Goal: Transaction & Acquisition: Purchase product/service

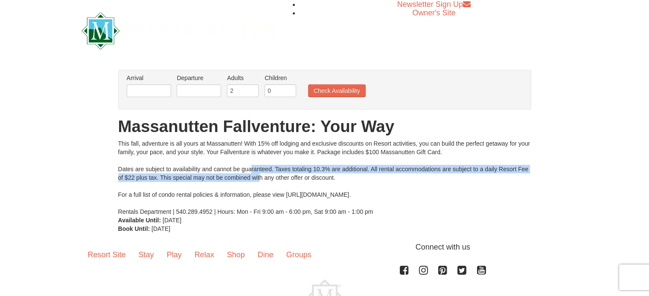
drag, startPoint x: 251, startPoint y: 172, endPoint x: 260, endPoint y: 177, distance: 10.7
click at [260, 177] on div "This fall, adventure is all yours at Massanutten! With 15% off lodging and excl…" at bounding box center [324, 177] width 413 height 77
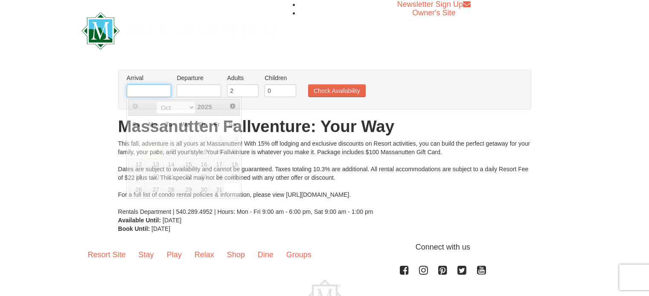
click at [143, 92] on input "text" at bounding box center [149, 90] width 44 height 13
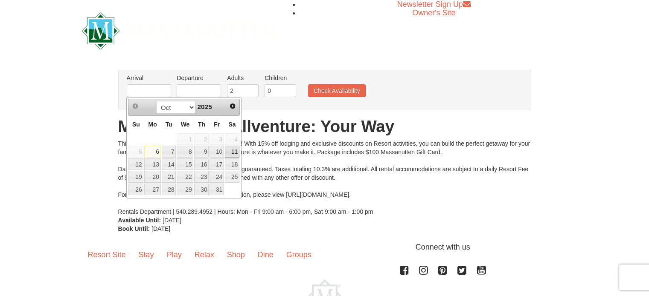
click at [228, 151] on link "11" at bounding box center [232, 152] width 15 height 12
type input "[DATE]"
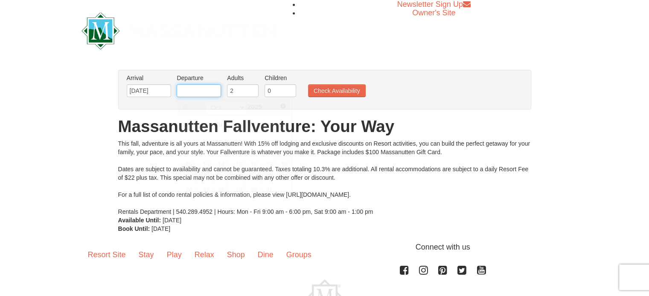
click at [184, 87] on input "text" at bounding box center [199, 90] width 44 height 13
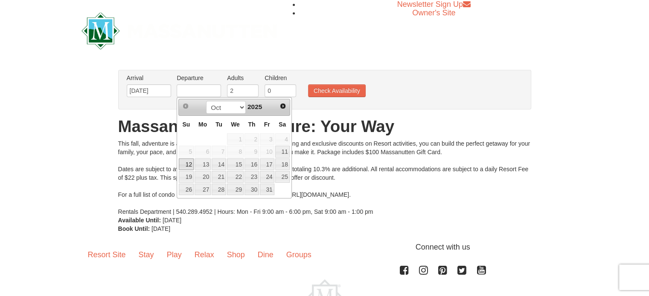
click at [182, 161] on link "12" at bounding box center [186, 165] width 15 height 12
type input "10/12/2025"
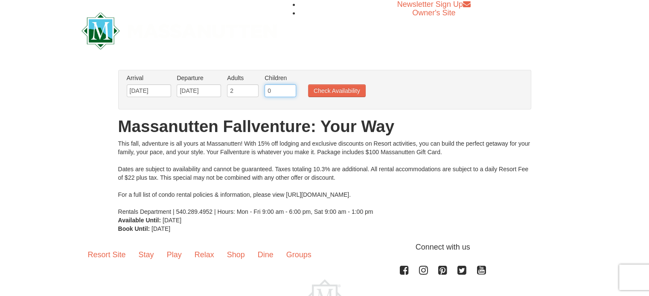
click at [267, 88] on input "0" at bounding box center [280, 90] width 32 height 13
type input "1"
click at [290, 88] on input "1" at bounding box center [280, 90] width 32 height 13
click at [306, 93] on li "Check Availability" at bounding box center [337, 91] width 62 height 11
click at [318, 93] on button "Check Availability" at bounding box center [337, 90] width 58 height 13
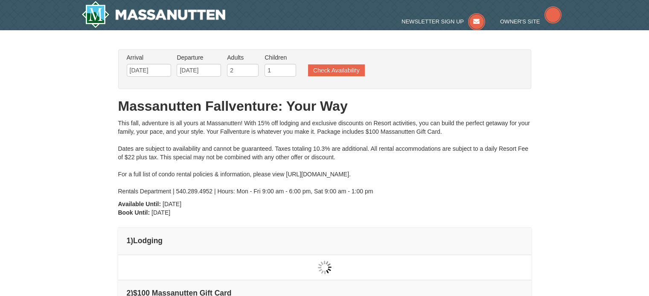
type input "[DATE]"
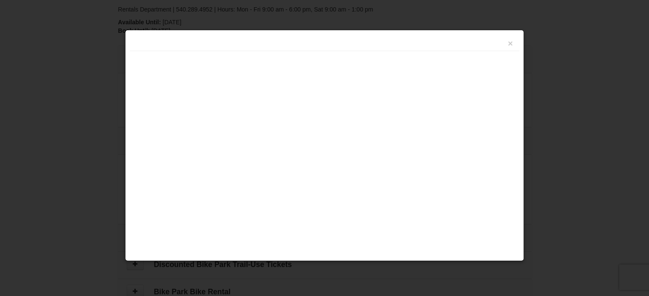
scroll to position [261, 0]
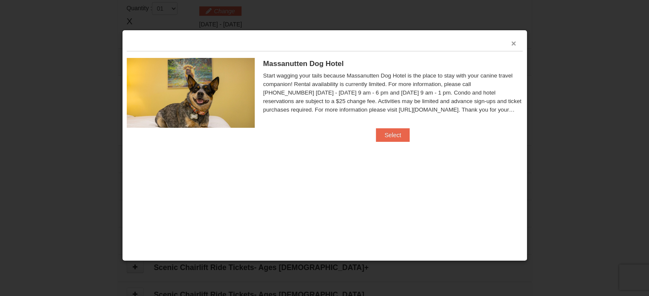
click at [514, 47] on button "×" at bounding box center [513, 43] width 5 height 9
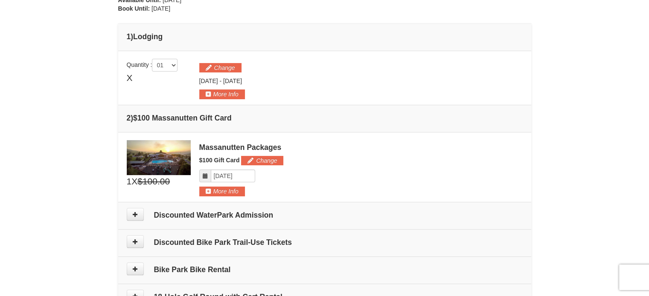
scroll to position [206, 0]
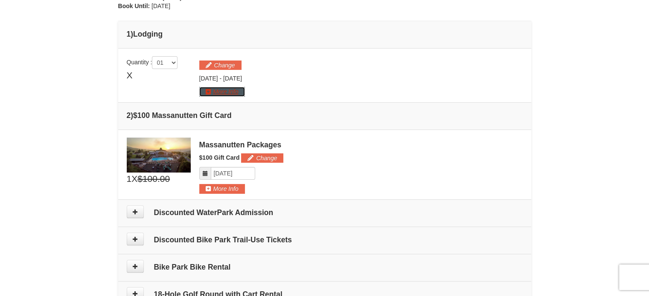
click at [206, 93] on button "More Info" at bounding box center [222, 91] width 46 height 9
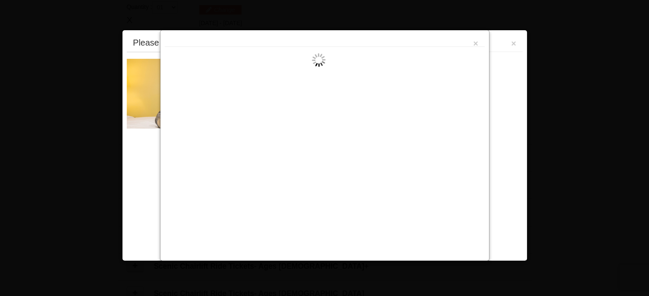
scroll to position [262, 0]
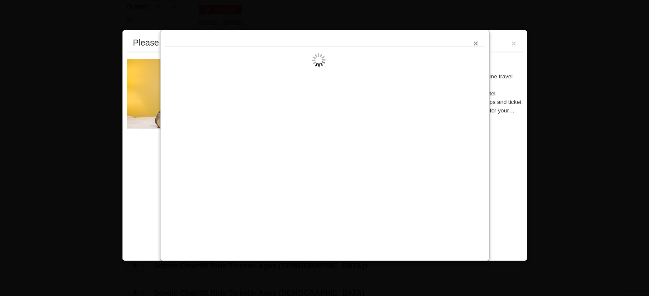
click at [474, 41] on button "×" at bounding box center [475, 43] width 5 height 9
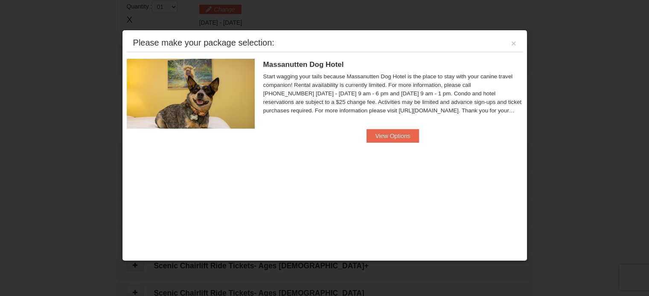
click at [508, 38] on div "Please make your package selection: ×" at bounding box center [325, 43] width 396 height 17
drag, startPoint x: 511, startPoint y: 42, endPoint x: 437, endPoint y: 107, distance: 98.6
click at [437, 107] on div "Please make your package selection: × Massanutten Dog Hotel Dog Friendly Hotel …" at bounding box center [324, 146] width 405 height 232
click at [513, 39] on button "×" at bounding box center [513, 43] width 5 height 9
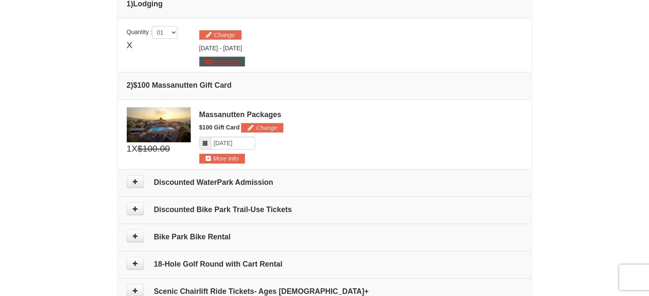
scroll to position [235, 0]
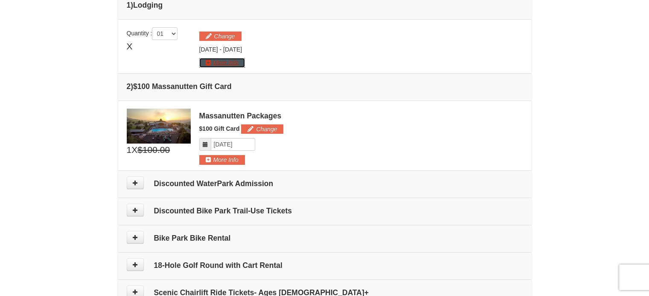
click at [206, 64] on button "More Info" at bounding box center [222, 62] width 46 height 9
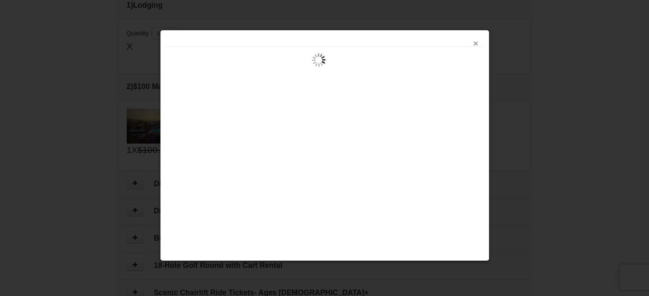
click at [474, 43] on button "×" at bounding box center [475, 43] width 5 height 9
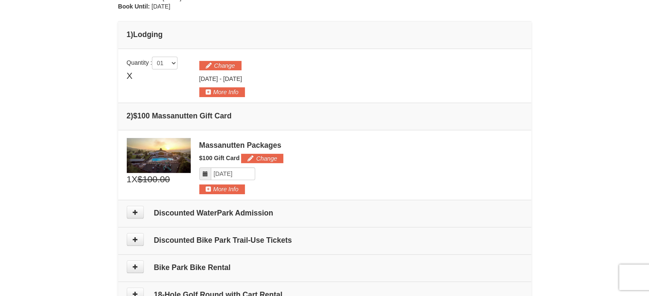
scroll to position [206, 0]
drag, startPoint x: 128, startPoint y: 76, endPoint x: 157, endPoint y: 79, distance: 30.0
click at [157, 79] on div "X" at bounding box center [159, 76] width 64 height 13
click at [213, 68] on button "Change" at bounding box center [220, 65] width 42 height 9
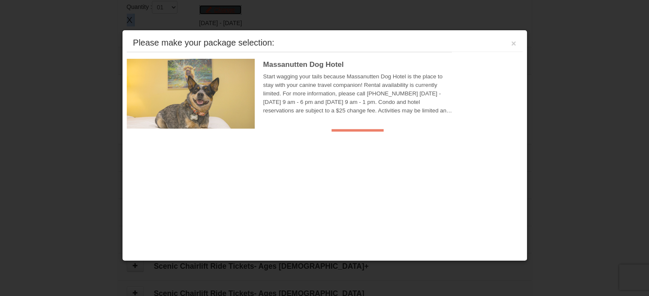
scroll to position [262, 0]
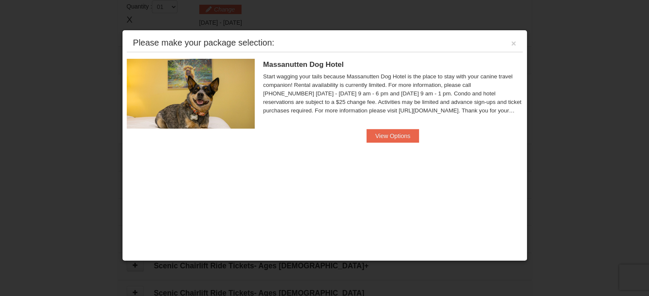
click at [510, 46] on div "Please make your package selection: ×" at bounding box center [325, 43] width 396 height 17
click at [512, 45] on button "×" at bounding box center [513, 43] width 5 height 9
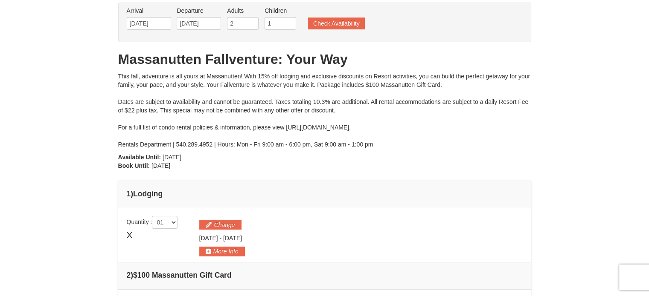
scroll to position [0, 0]
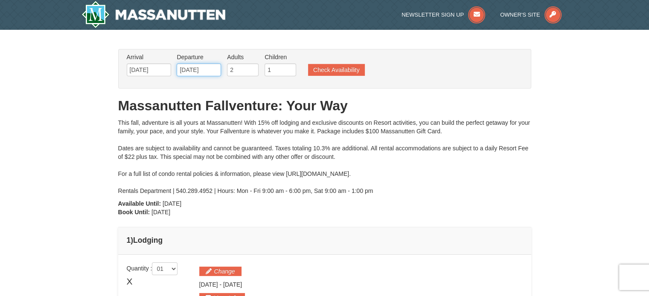
click at [219, 67] on input "[DATE]" at bounding box center [199, 70] width 44 height 13
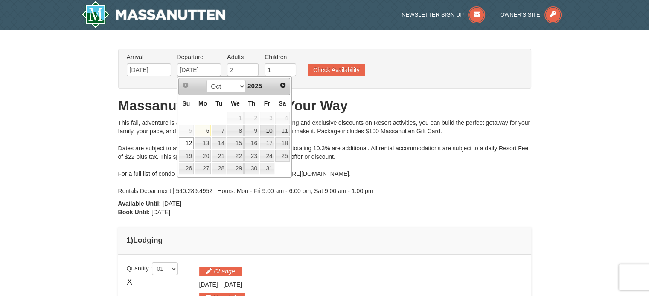
click at [271, 133] on link "10" at bounding box center [267, 131] width 15 height 12
type input "10/10/2025"
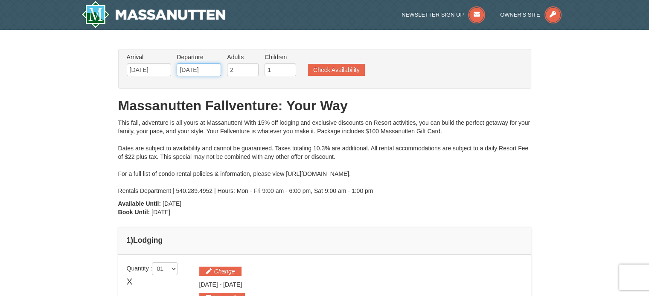
click at [187, 65] on input "10/10/2025" at bounding box center [199, 70] width 44 height 13
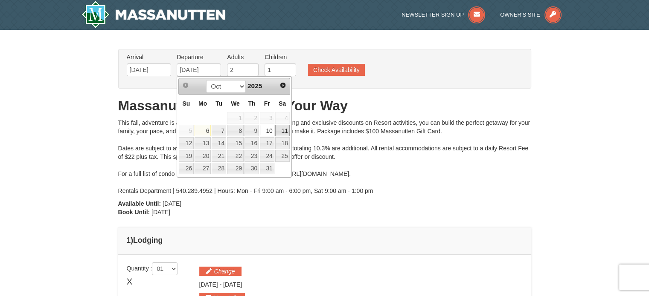
click at [275, 129] on link "11" at bounding box center [282, 131] width 15 height 12
type input "10/11/2025"
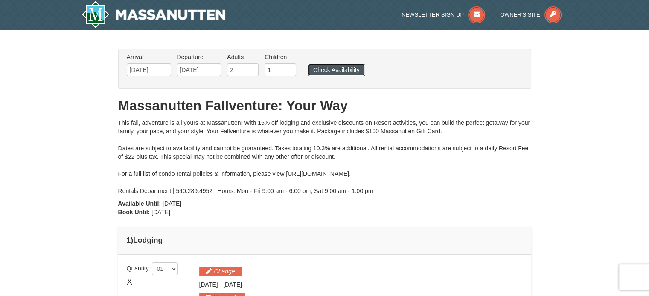
click at [332, 70] on button "Check Availability" at bounding box center [336, 70] width 57 height 12
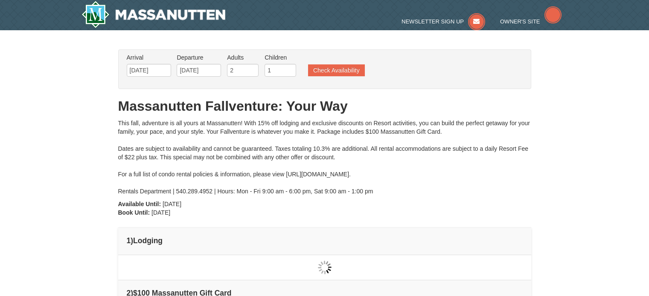
type input "[DATE]"
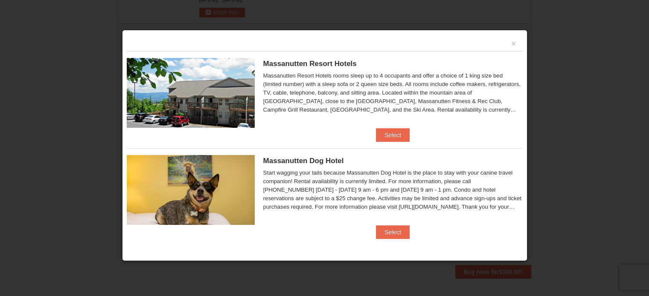
scroll to position [287, 0]
click at [401, 138] on button "Select" at bounding box center [393, 135] width 34 height 14
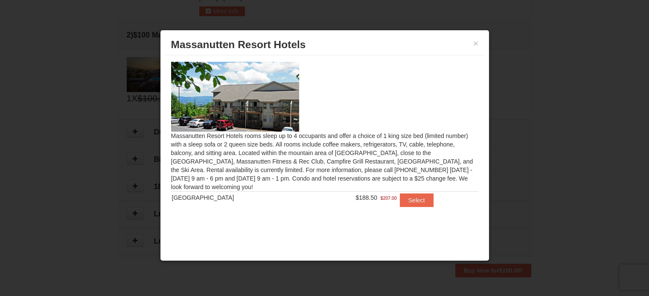
click at [315, 220] on div "Massanutten Resort Hotels rooms sleep up to 4 occupants and offer a choice of 1…" at bounding box center [325, 139] width 320 height 169
click at [400, 204] on button "Select" at bounding box center [417, 201] width 34 height 14
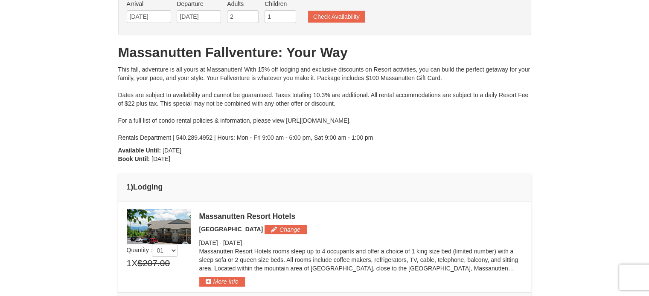
scroll to position [43, 0]
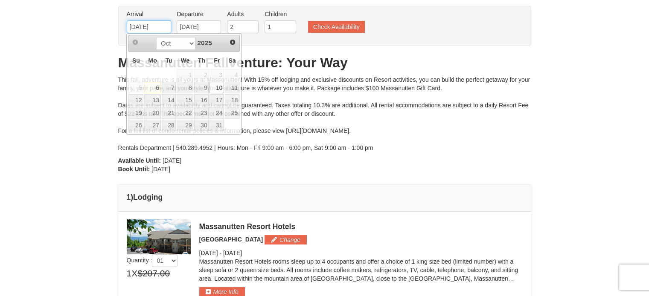
click at [153, 25] on input "10/10/2025" at bounding box center [149, 26] width 44 height 13
click at [186, 90] on link "8" at bounding box center [185, 88] width 17 height 12
type input "10/08/2025"
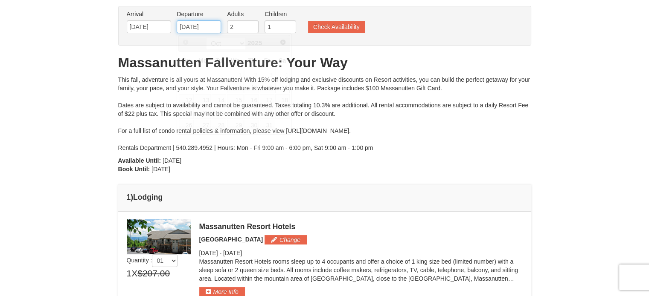
click at [205, 27] on input "10/11/2025" at bounding box center [199, 26] width 44 height 13
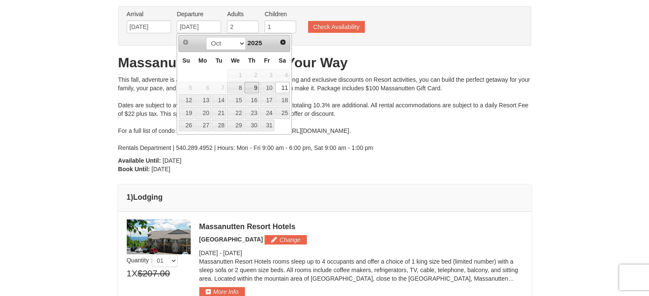
click at [246, 87] on link "9" at bounding box center [251, 88] width 15 height 12
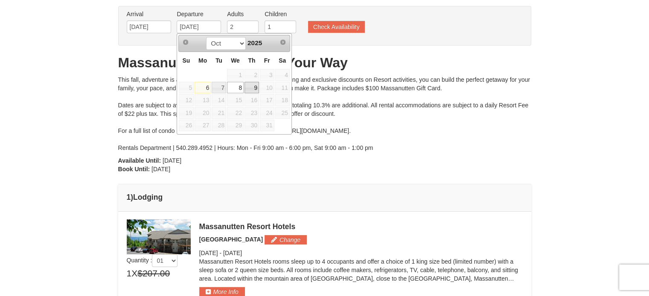
type input "10/09/2025"
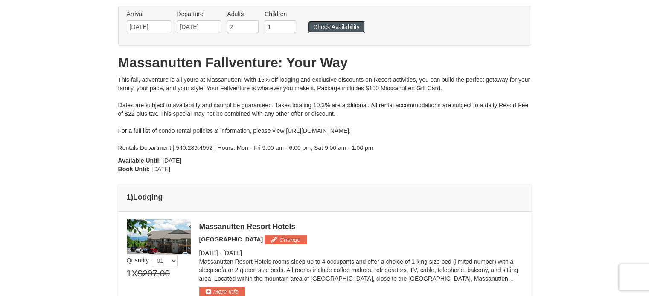
click at [326, 27] on button "Check Availability" at bounding box center [336, 27] width 57 height 12
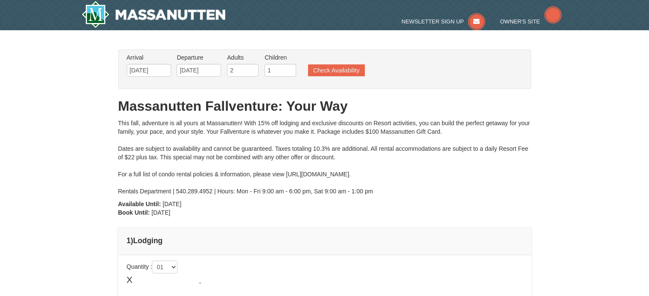
type input "10/08/2025"
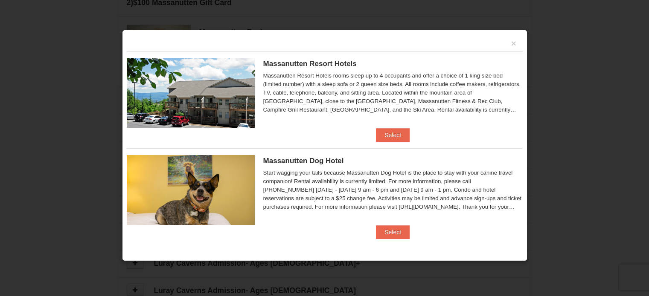
scroll to position [342, 0]
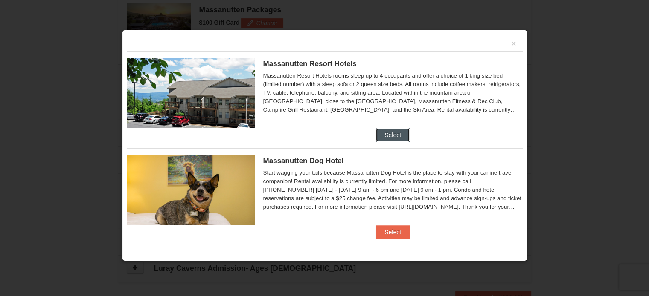
click at [386, 137] on button "Select" at bounding box center [393, 135] width 34 height 14
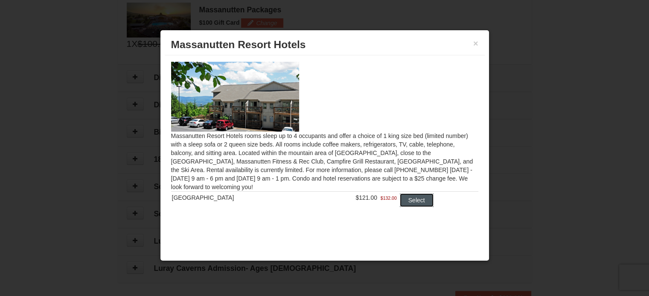
click at [411, 201] on button "Select" at bounding box center [417, 201] width 34 height 14
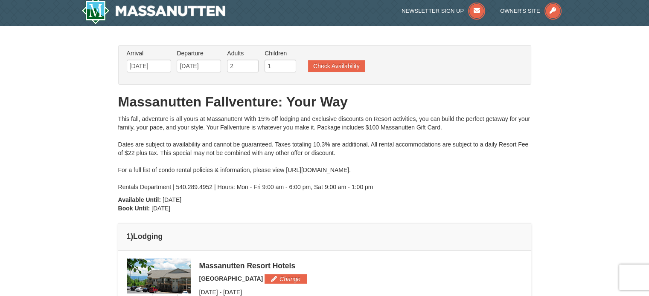
scroll to position [0, 0]
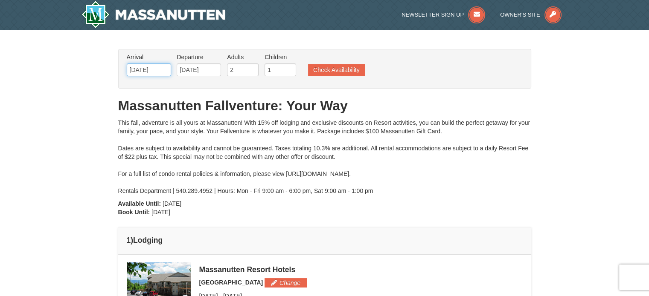
click at [151, 73] on input "[DATE]" at bounding box center [149, 70] width 44 height 13
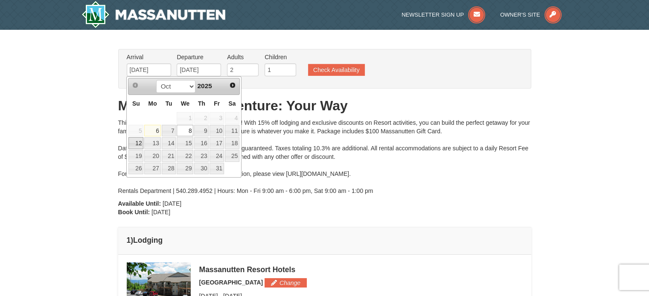
click at [136, 145] on link "12" at bounding box center [135, 143] width 15 height 12
type input "10/12/2025"
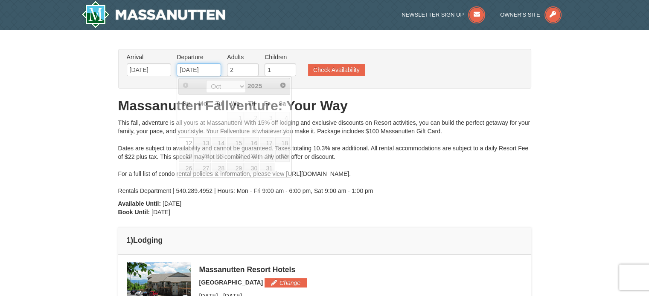
click at [202, 72] on input "10/12/2025" at bounding box center [199, 70] width 44 height 13
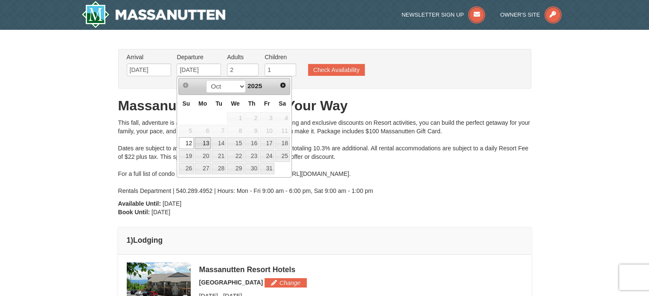
click at [206, 142] on link "13" at bounding box center [203, 143] width 16 height 12
type input "10/13/2025"
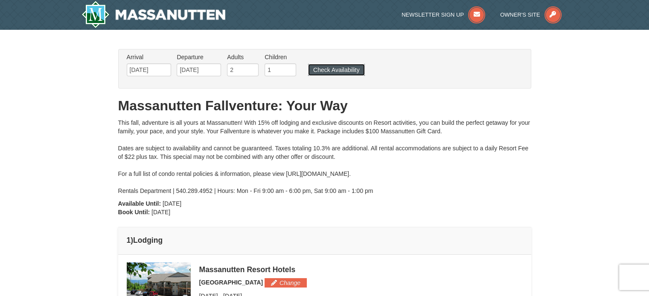
click at [331, 70] on button "Check Availability" at bounding box center [336, 70] width 57 height 12
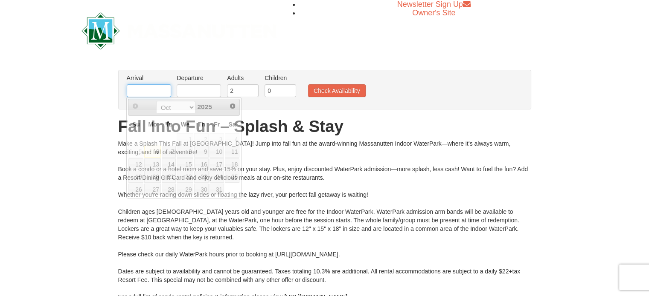
click at [151, 87] on input "text" at bounding box center [149, 90] width 44 height 13
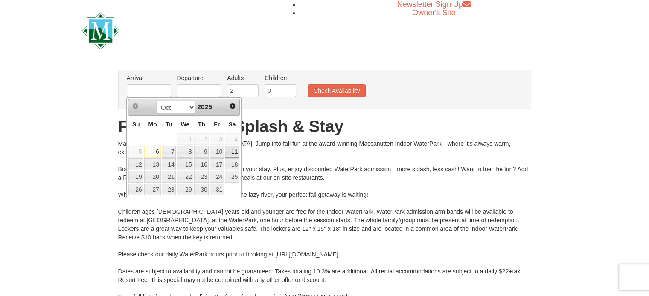
click at [232, 155] on link "11" at bounding box center [232, 152] width 15 height 12
type input "[DATE]"
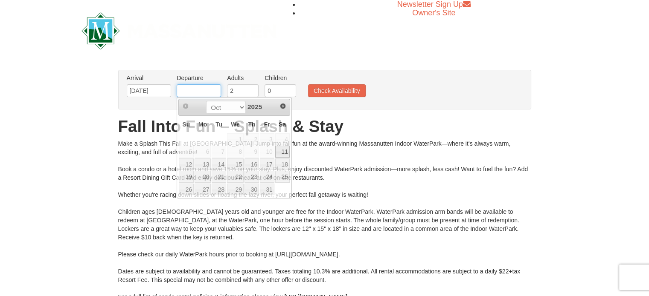
click at [207, 86] on input "text" at bounding box center [199, 90] width 44 height 13
click at [186, 162] on link "12" at bounding box center [186, 165] width 15 height 12
type input "[DATE]"
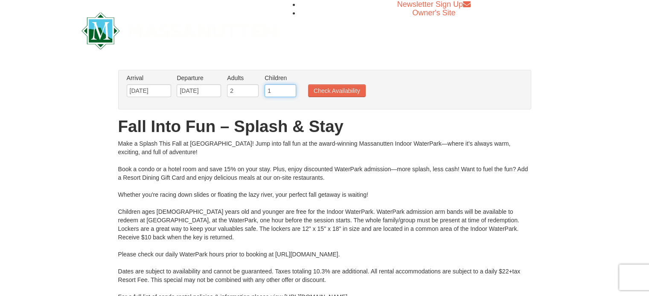
type input "1"
click at [291, 89] on input "1" at bounding box center [280, 90] width 32 height 13
click at [312, 92] on button "Check Availability" at bounding box center [337, 90] width 58 height 13
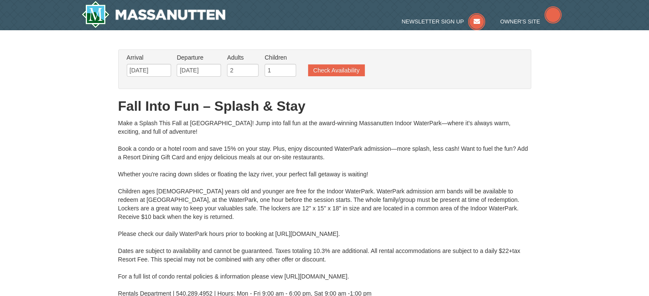
type input "[DATE]"
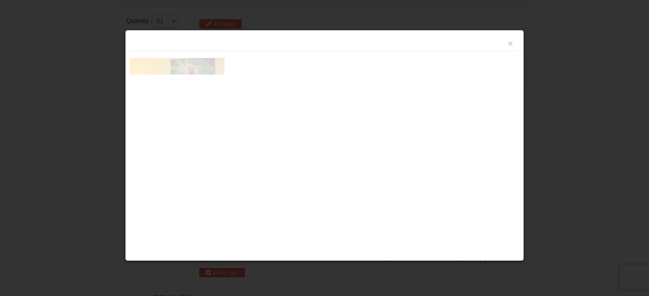
scroll to position [363, 0]
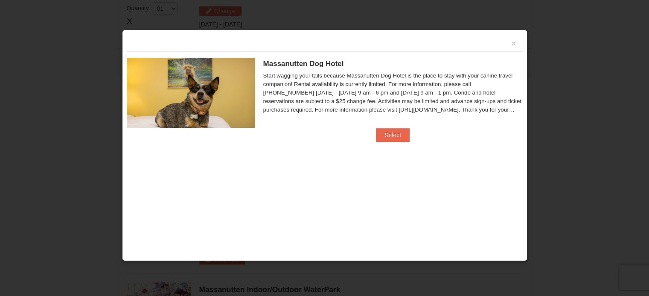
click at [507, 48] on div "×" at bounding box center [325, 43] width 396 height 17
click at [507, 47] on div "×" at bounding box center [325, 43] width 396 height 17
click at [518, 46] on div "×" at bounding box center [325, 43] width 396 height 17
click at [515, 43] on button "×" at bounding box center [513, 43] width 5 height 9
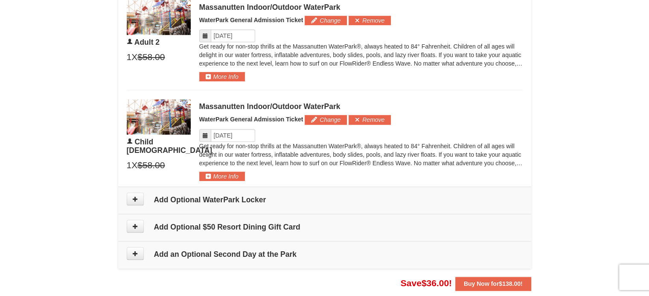
scroll to position [547, 0]
click at [132, 230] on button at bounding box center [135, 226] width 17 height 13
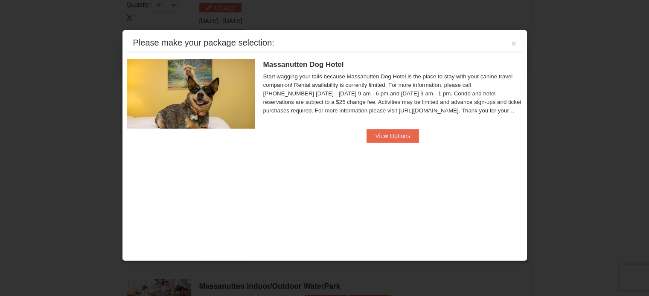
scroll to position [365, 0]
click at [519, 44] on div "Please make your package selection: ×" at bounding box center [325, 43] width 396 height 17
click at [514, 44] on button "×" at bounding box center [513, 43] width 5 height 9
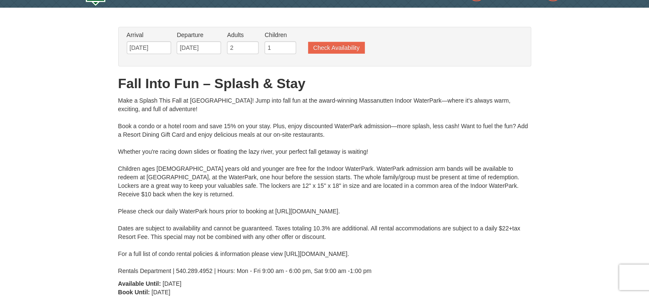
scroll to position [0, 0]
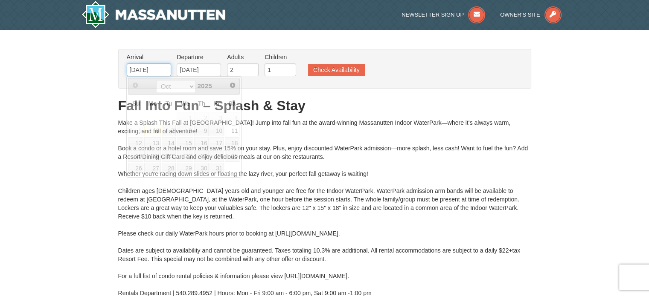
click at [145, 73] on input "10/11/2025" at bounding box center [149, 70] width 44 height 13
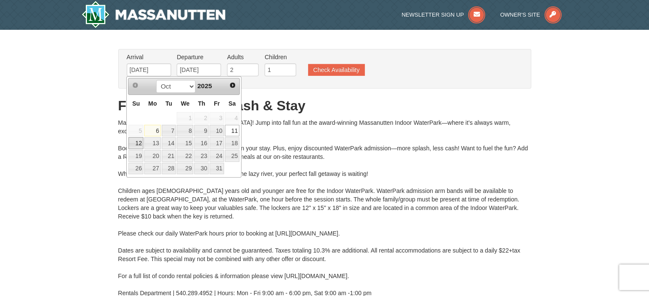
click at [137, 144] on link "12" at bounding box center [135, 143] width 15 height 12
type input "[DATE]"
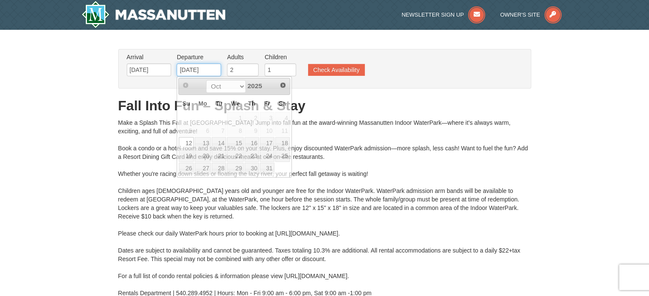
click at [196, 67] on input "[DATE]" at bounding box center [199, 70] width 44 height 13
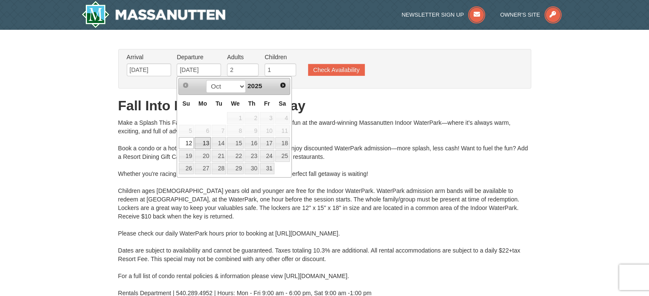
click at [200, 140] on link "13" at bounding box center [203, 143] width 16 height 12
type input "[DATE]"
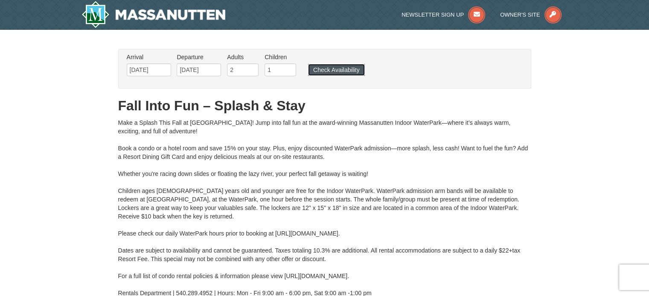
click at [331, 75] on button "Check Availability" at bounding box center [336, 70] width 57 height 12
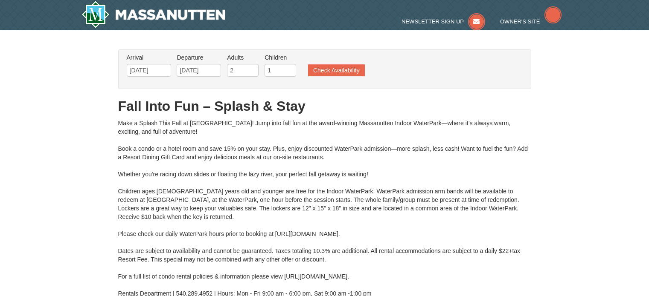
type input "[DATE]"
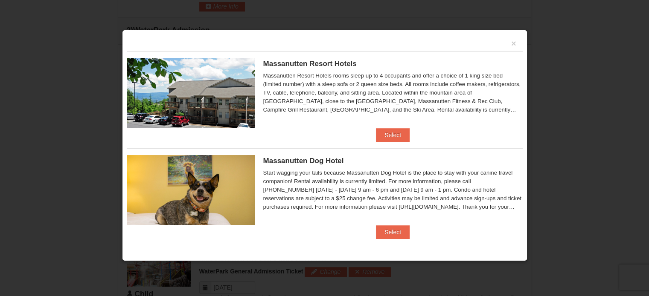
scroll to position [395, 0]
click at [377, 142] on ul "Massanutten Resort Hotels Hotel Queen Room $131.65 $151.00 Book Now" at bounding box center [325, 148] width 396 height 195
click at [385, 139] on button "Select" at bounding box center [393, 135] width 34 height 14
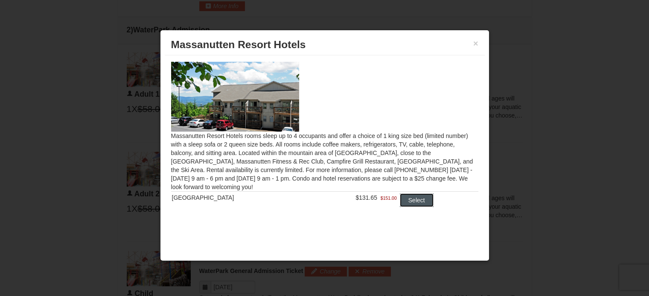
click at [410, 203] on button "Select" at bounding box center [417, 201] width 34 height 14
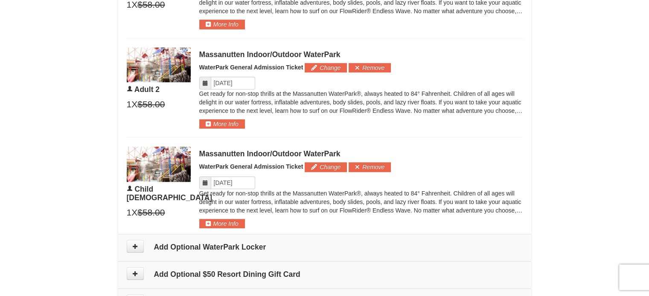
scroll to position [535, 0]
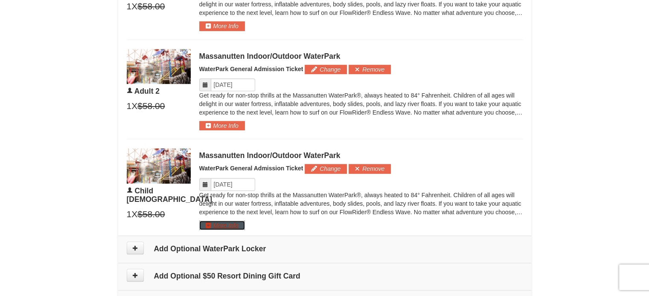
click at [206, 226] on button "More Info" at bounding box center [222, 225] width 46 height 9
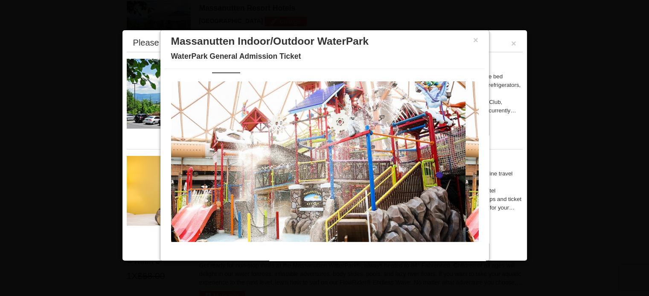
scroll to position [0, 0]
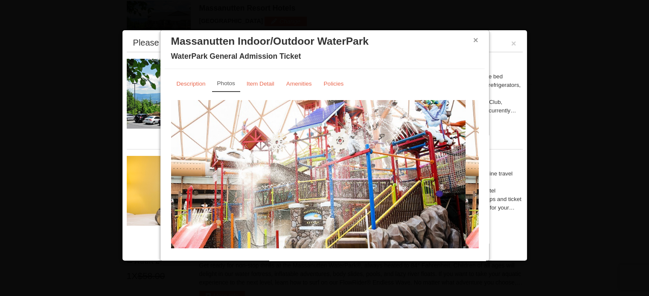
click at [473, 41] on button "×" at bounding box center [475, 40] width 5 height 9
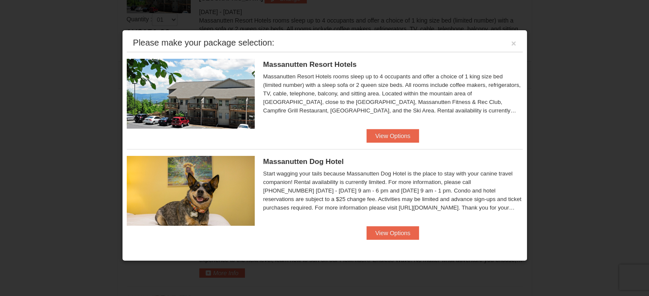
scroll to position [387, 0]
click at [516, 41] on div "Please make your package selection: ×" at bounding box center [325, 43] width 396 height 17
click at [510, 44] on div "Please make your package selection: ×" at bounding box center [325, 43] width 396 height 17
click at [512, 43] on button "×" at bounding box center [513, 43] width 5 height 9
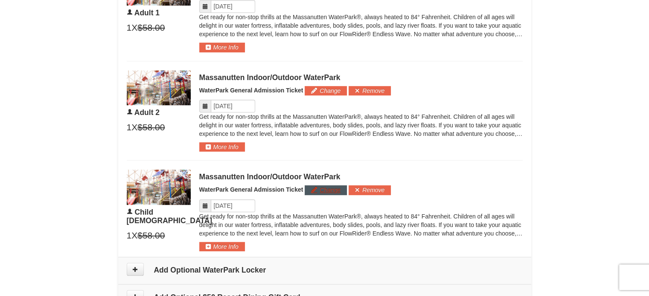
scroll to position [514, 0]
click at [370, 183] on div "Massanutten Indoor/Outdoor WaterPark WaterPark General Admission Ticket Change …" at bounding box center [360, 210] width 323 height 82
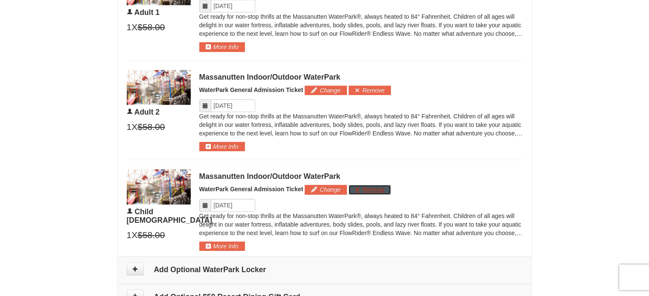
click at [369, 190] on button "Remove" at bounding box center [370, 189] width 42 height 9
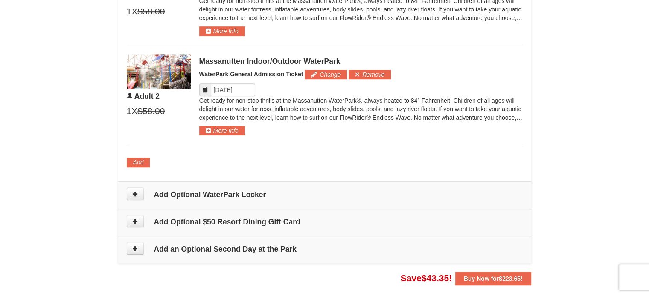
scroll to position [529, 0]
click at [143, 163] on button "Add" at bounding box center [138, 162] width 23 height 9
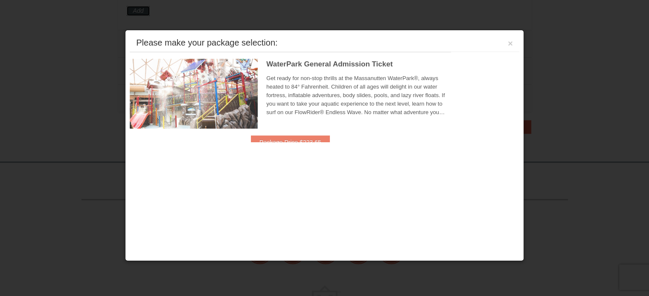
scroll to position [682, 0]
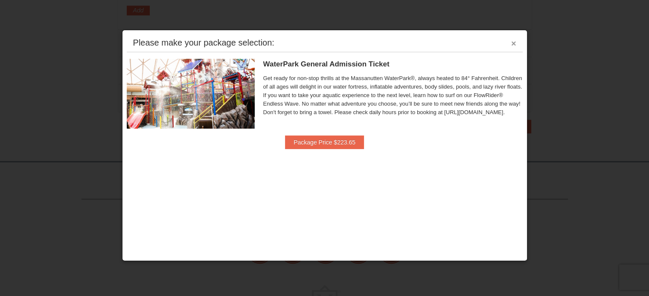
click at [512, 42] on button "×" at bounding box center [513, 43] width 5 height 9
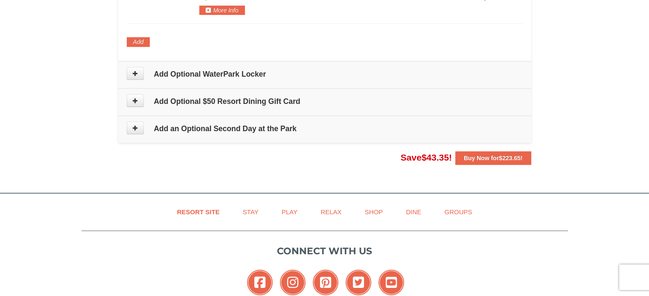
scroll to position [649, 0]
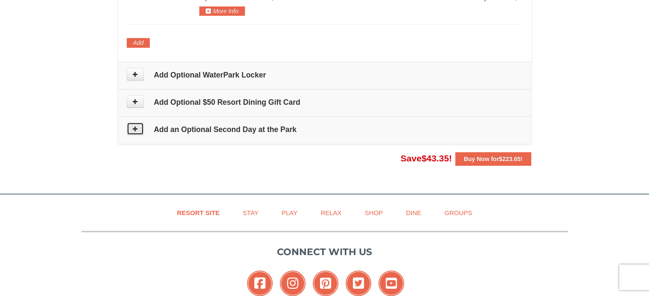
click at [135, 130] on button at bounding box center [135, 128] width 17 height 13
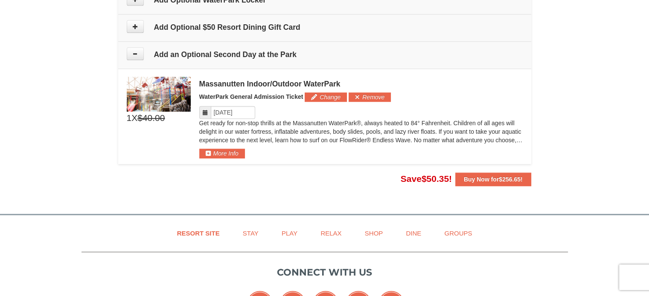
scroll to position [723, 0]
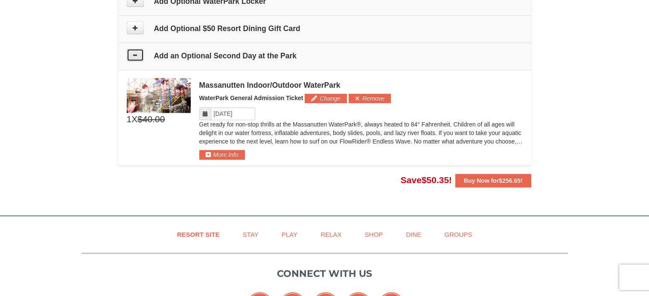
click at [134, 56] on button at bounding box center [135, 55] width 17 height 13
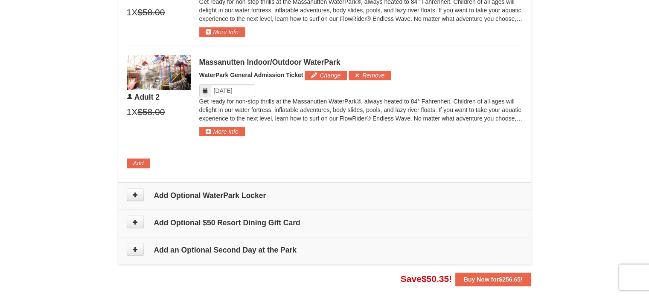
scroll to position [529, 0]
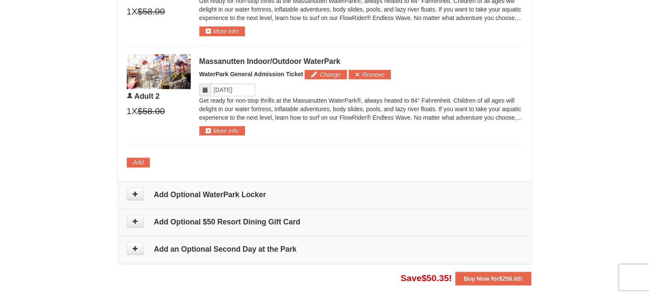
click at [414, 279] on span "Save $50.35 !" at bounding box center [426, 278] width 51 height 10
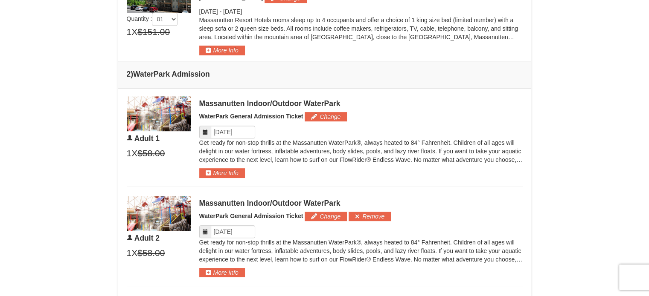
scroll to position [387, 0]
click at [206, 52] on button "More Info" at bounding box center [222, 50] width 46 height 9
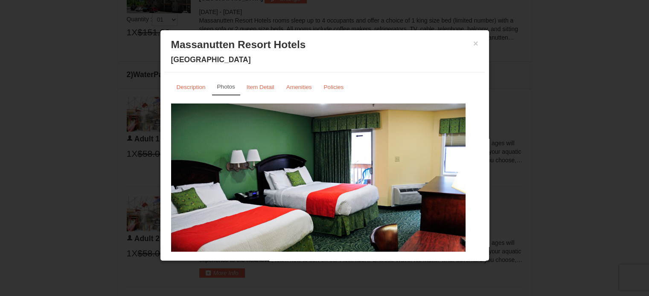
scroll to position [27, 0]
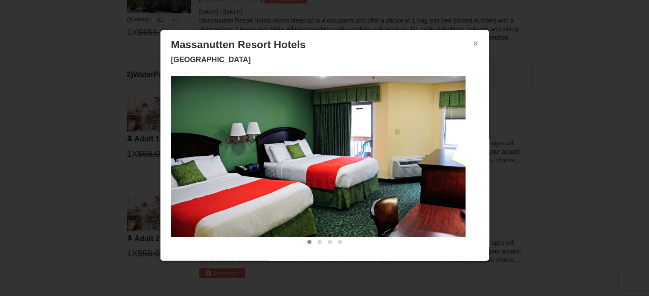
click at [473, 42] on button "×" at bounding box center [475, 43] width 5 height 9
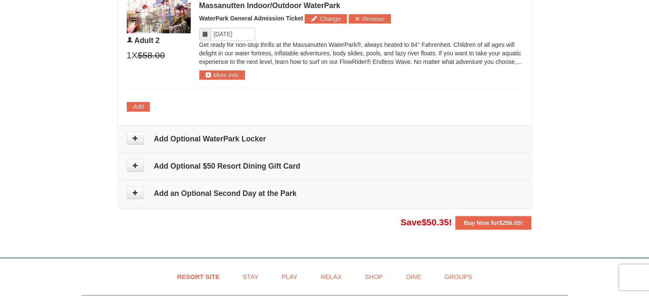
scroll to position [585, 0]
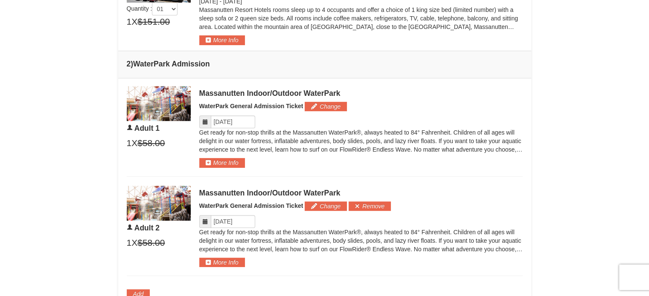
scroll to position [398, 0]
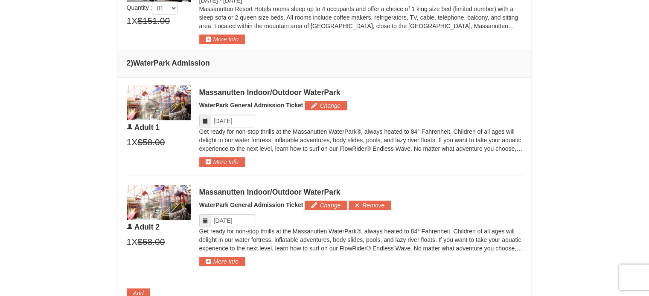
click at [554, 163] on div "× From: To: Adults: 2 Children: 1 Change Arrival Please format dates MM/DD/YYYY…" at bounding box center [324, 33] width 649 height 805
click at [571, 169] on div "× From: To: Adults: 2 Children: 1 Change Arrival Please format dates MM/DD/YYYY…" at bounding box center [324, 33] width 649 height 805
click at [615, 150] on div "× From: To: Adults: 2 Children: 1 Change Arrival Please format dates MM/DD/YYYY…" at bounding box center [324, 33] width 649 height 805
click at [611, 146] on div "× From: To: Adults: 2 Children: 1 Change Arrival Please format dates MM/DD/YYYY…" at bounding box center [324, 33] width 649 height 805
click at [331, 108] on button "Change" at bounding box center [326, 105] width 42 height 9
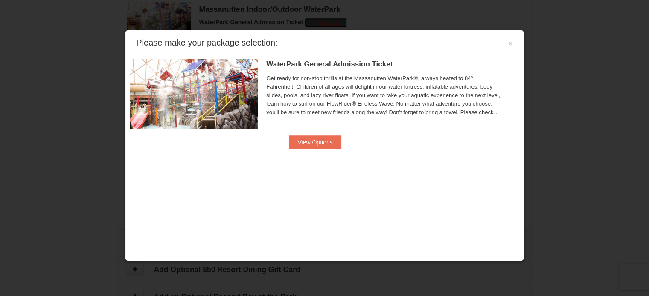
scroll to position [483, 0]
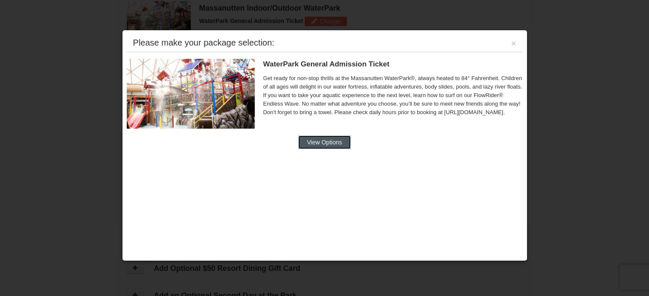
click at [345, 141] on button "View Options" at bounding box center [324, 143] width 52 height 14
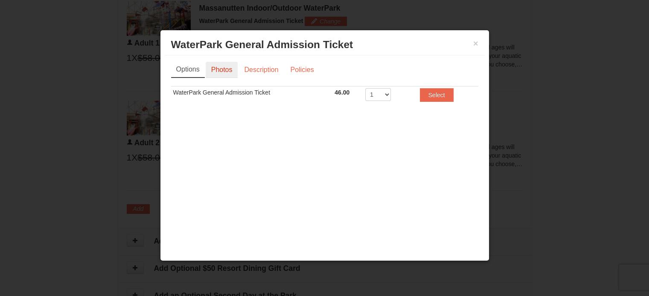
click at [229, 67] on link "Photos" at bounding box center [222, 70] width 32 height 16
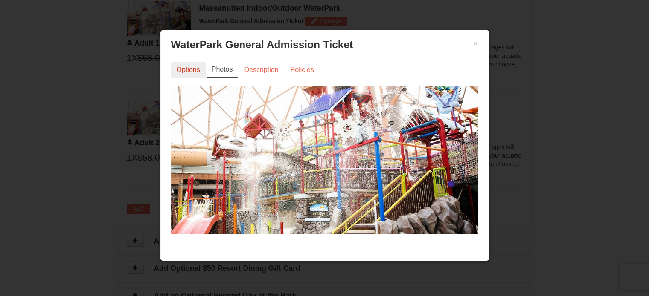
click at [192, 70] on link "Options" at bounding box center [188, 70] width 35 height 16
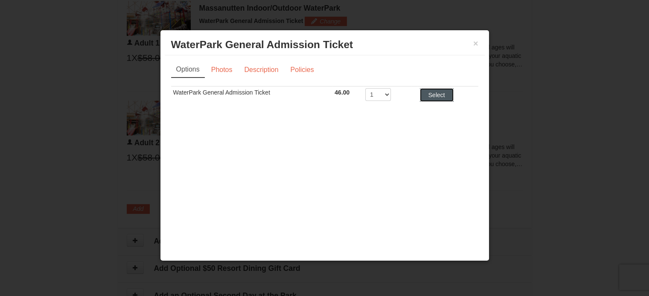
click at [425, 96] on button "Select" at bounding box center [437, 95] width 34 height 14
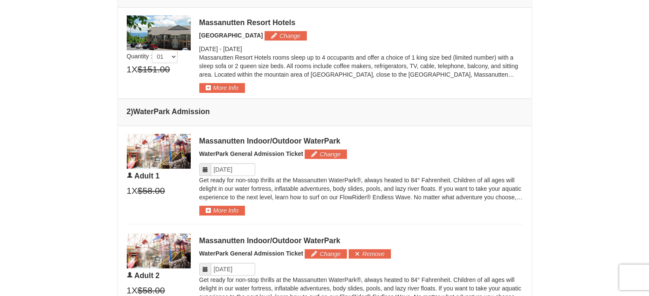
scroll to position [345, 0]
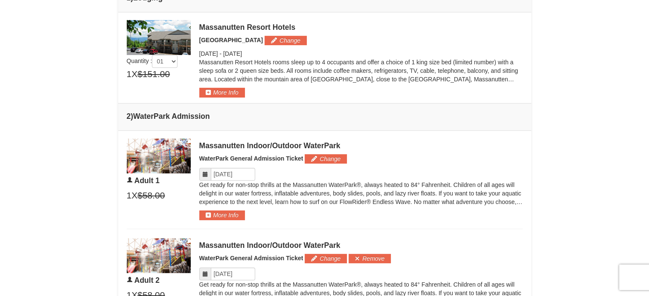
click at [604, 166] on div "× From: To: Adults: 2 Children: 1 Change Arrival Please format dates MM/DD/YYYY…" at bounding box center [324, 87] width 649 height 805
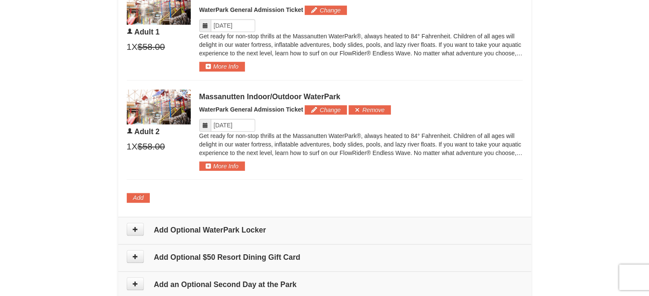
scroll to position [495, 0]
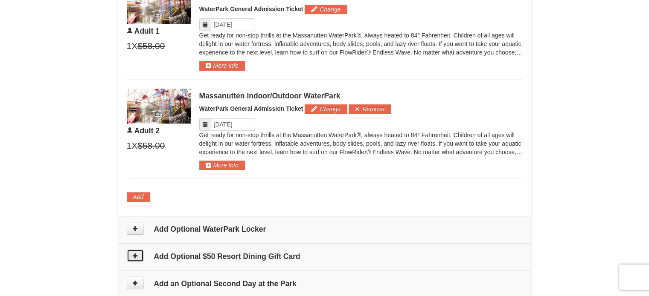
click at [137, 253] on icon at bounding box center [135, 256] width 6 height 6
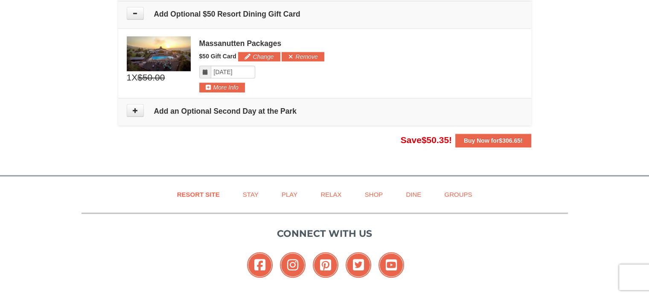
scroll to position [739, 0]
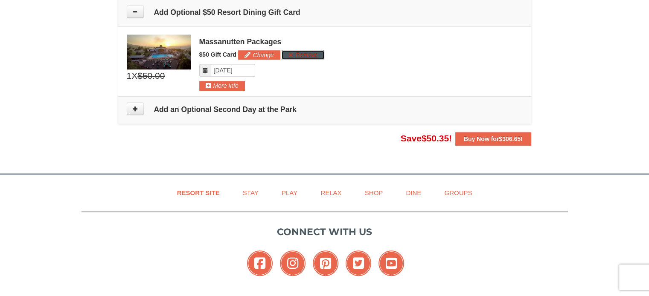
click at [300, 54] on button "Remove" at bounding box center [303, 54] width 42 height 9
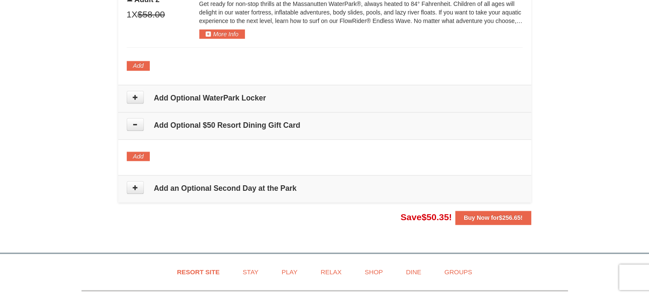
scroll to position [624, 0]
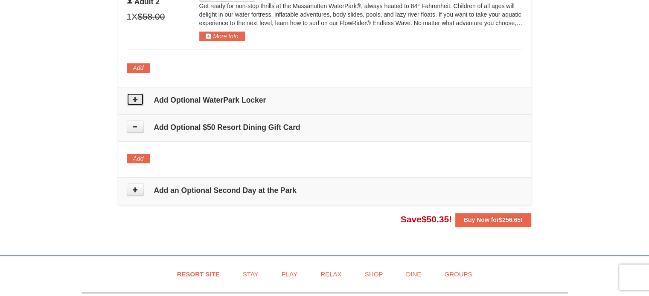
click at [138, 98] on button at bounding box center [135, 99] width 17 height 13
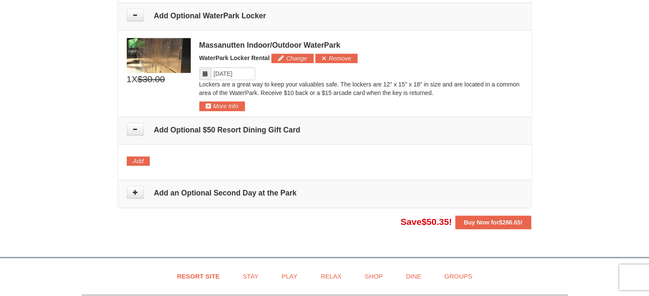
scroll to position [710, 0]
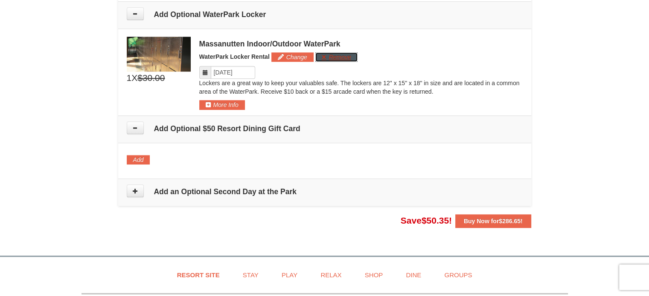
click at [343, 58] on button "Remove" at bounding box center [336, 56] width 42 height 9
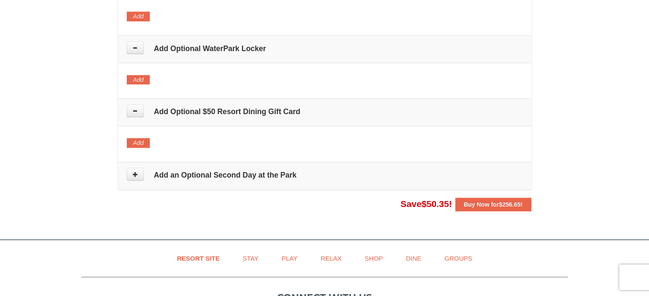
scroll to position [682, 0]
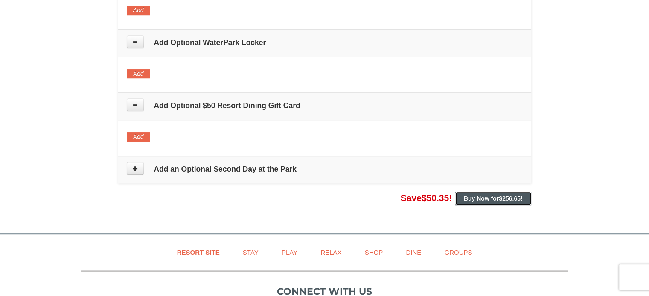
click at [513, 198] on span "$256.65" at bounding box center [510, 198] width 22 height 7
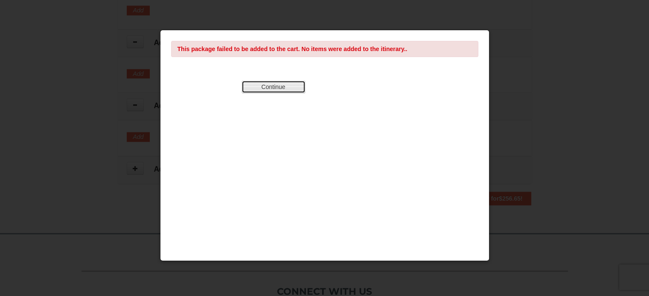
click at [268, 88] on button "Continue" at bounding box center [273, 87] width 64 height 13
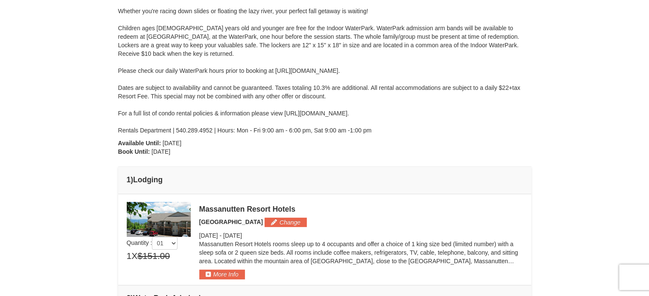
scroll to position [165, 0]
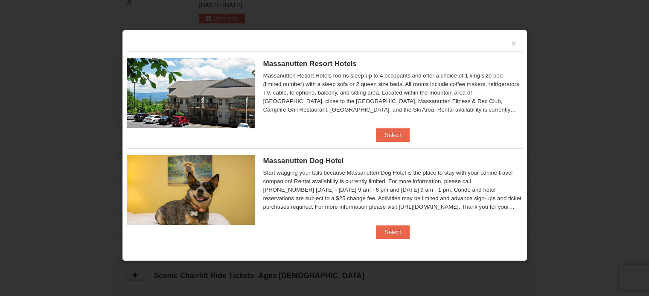
scroll to position [285, 0]
click at [385, 135] on button "Select" at bounding box center [393, 135] width 34 height 14
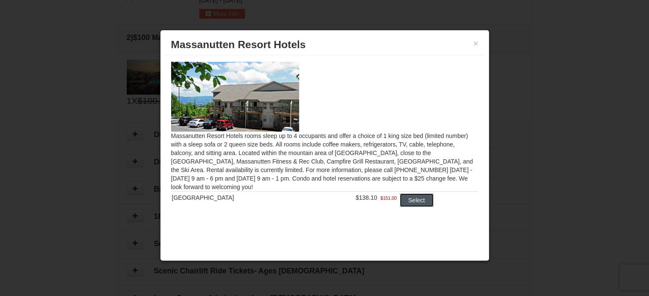
click at [405, 198] on button "Select" at bounding box center [417, 201] width 34 height 14
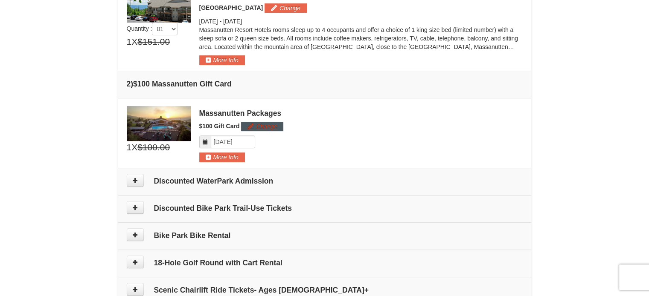
scroll to position [279, 0]
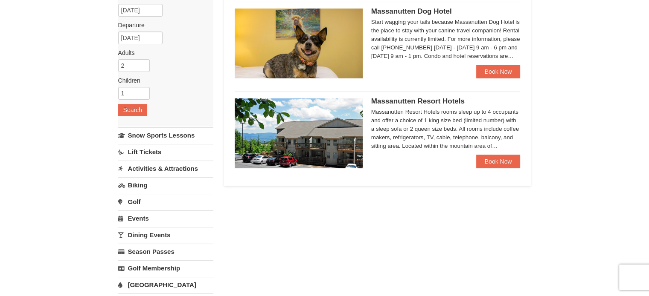
scroll to position [84, 0]
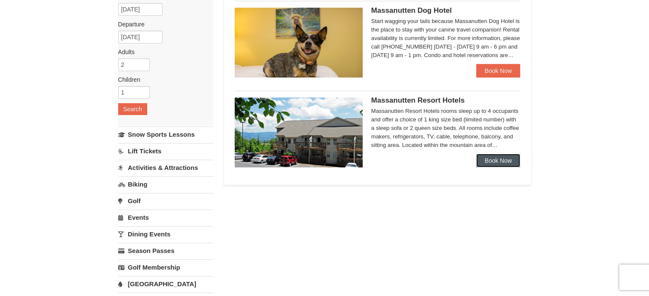
click at [479, 164] on link "Book Now" at bounding box center [498, 161] width 44 height 14
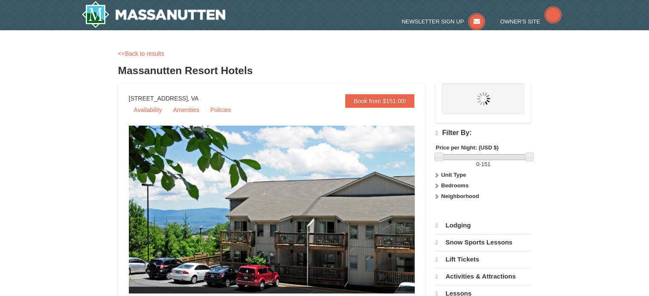
select select "10"
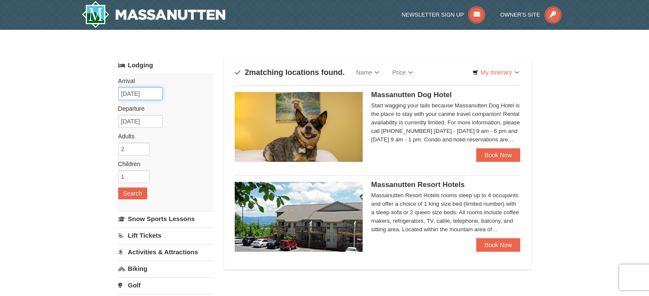
click at [128, 92] on input "10/12/2025" at bounding box center [140, 93] width 44 height 13
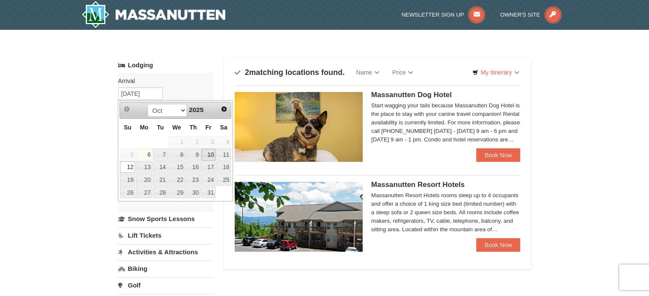
click at [211, 155] on link "10" at bounding box center [208, 155] width 15 height 12
type input "[DATE]"
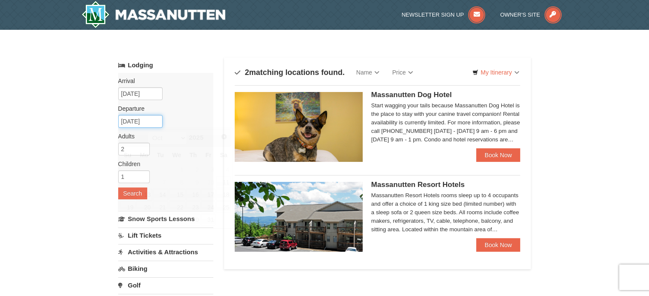
click at [130, 117] on input "10/13/2025" at bounding box center [140, 121] width 44 height 13
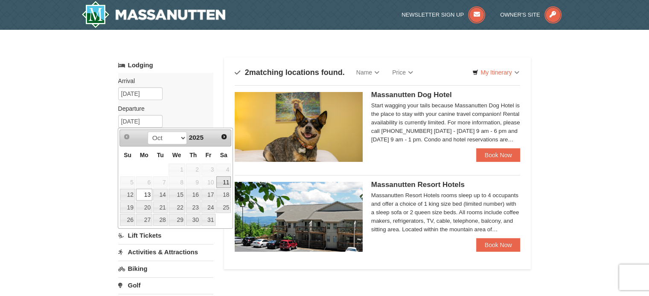
click at [220, 177] on link "11" at bounding box center [223, 183] width 15 height 12
type input "[DATE]"
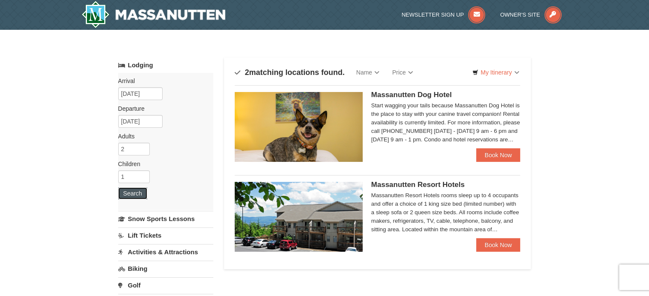
click at [131, 195] on button "Search" at bounding box center [132, 194] width 29 height 12
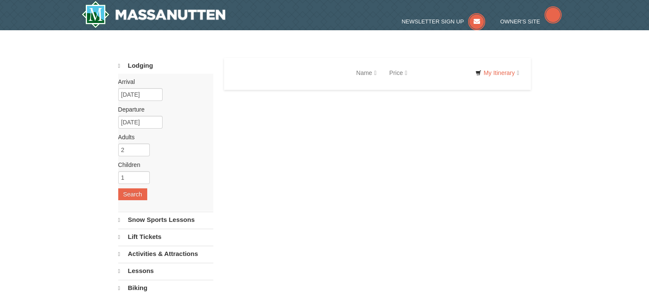
select select "10"
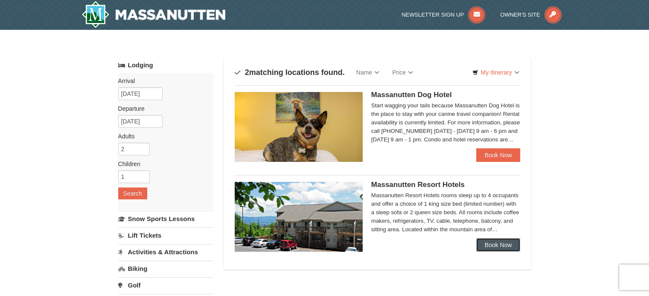
click at [481, 244] on link "Book Now" at bounding box center [498, 245] width 44 height 14
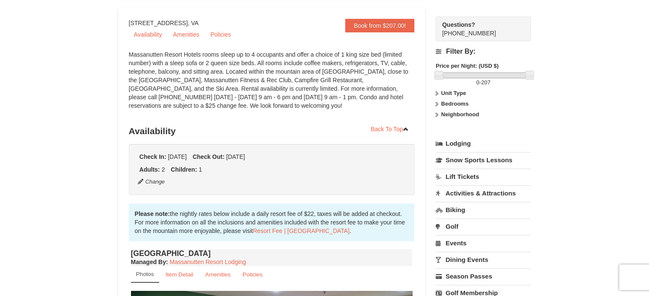
scroll to position [68, 0]
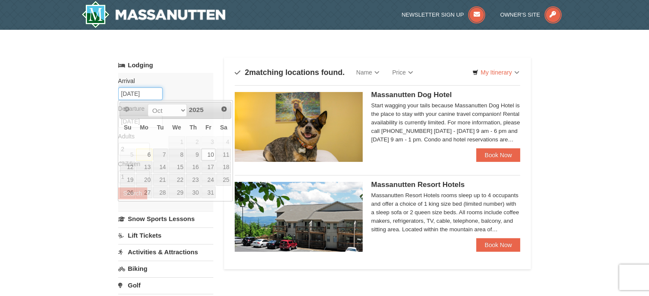
click at [131, 95] on input "10/10/2025" at bounding box center [140, 93] width 44 height 13
click at [196, 156] on link "9" at bounding box center [193, 155] width 15 height 12
type input "10/09/2025"
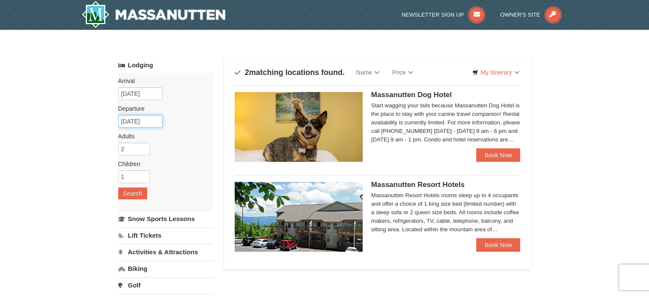
click at [137, 125] on input "10/11/2025" at bounding box center [140, 121] width 44 height 13
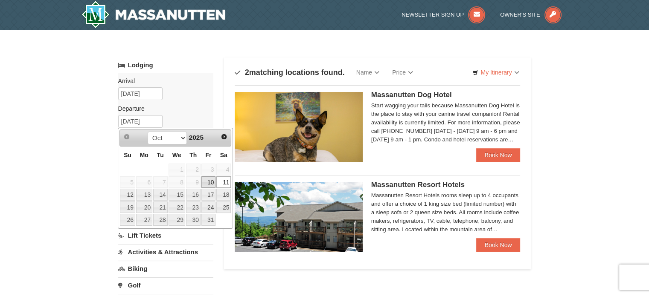
click at [211, 179] on link "10" at bounding box center [208, 183] width 15 height 12
type input "10/10/2025"
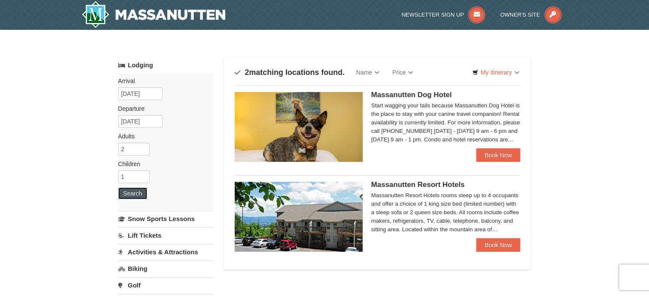
click at [131, 192] on button "Search" at bounding box center [132, 194] width 29 height 12
click at [491, 242] on link "Book Now" at bounding box center [498, 245] width 44 height 14
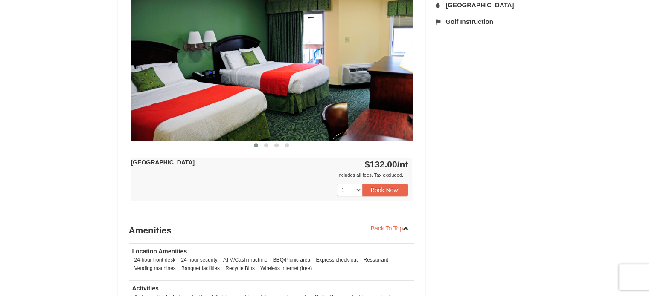
scroll to position [388, 0]
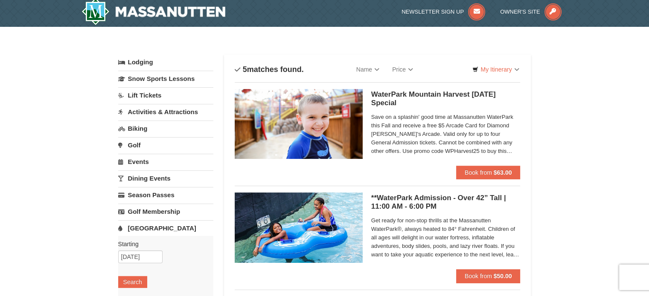
scroll to position [3, 0]
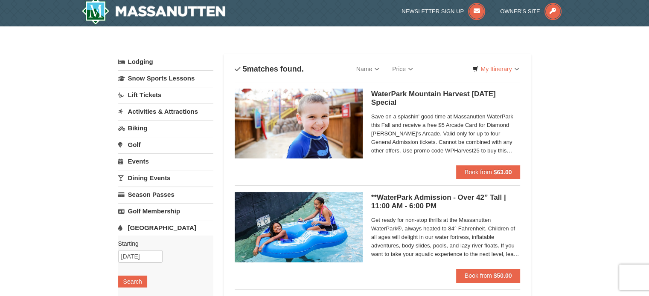
click at [402, 96] on h5 "WaterPark Mountain Harvest [DATE] Special Massanutten Indoor/Outdoor WaterPark" at bounding box center [445, 98] width 149 height 17
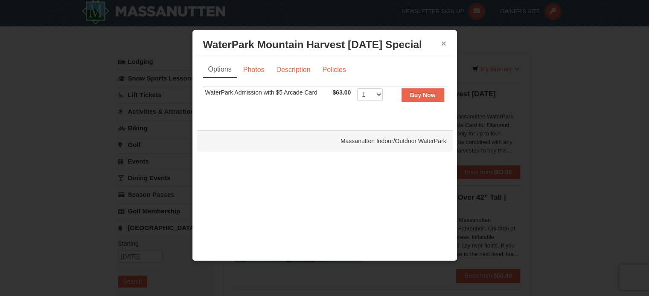
click at [445, 41] on button "×" at bounding box center [443, 43] width 5 height 9
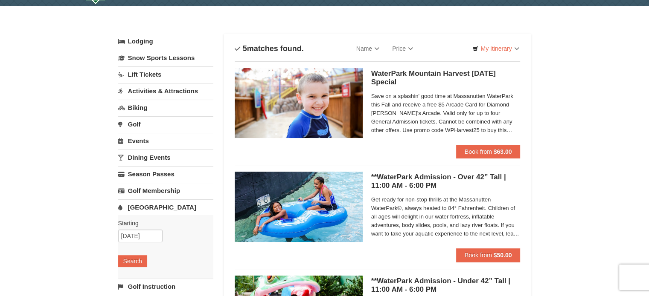
scroll to position [15, 0]
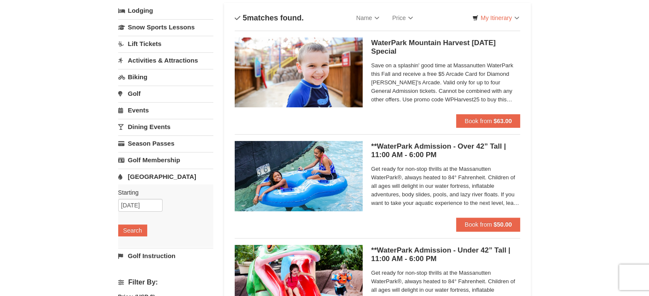
scroll to position [55, 0]
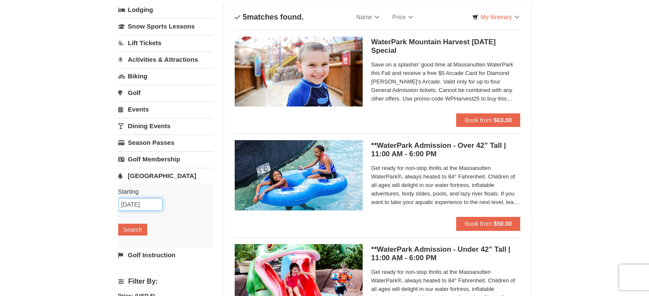
click at [141, 203] on input "[DATE]" at bounding box center [140, 204] width 44 height 13
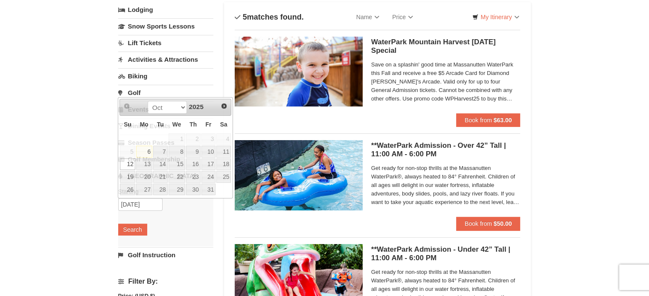
click at [70, 190] on div "× Categories List Filter My Itinerary Questions? 1-540-289-9441 Lodging Arrival…" at bounding box center [324, 273] width 649 height 598
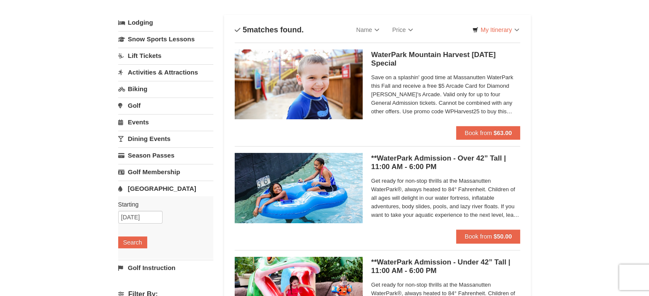
scroll to position [44, 0]
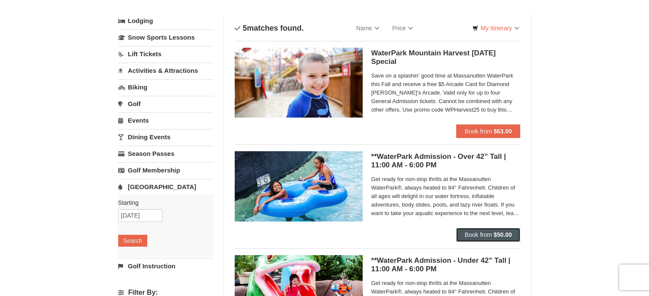
click at [466, 232] on span "Book from" at bounding box center [478, 235] width 27 height 7
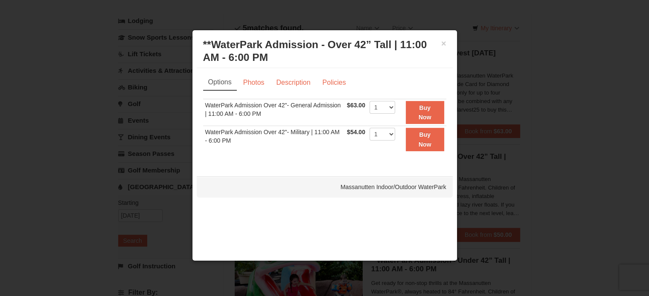
click at [564, 170] on div at bounding box center [324, 148] width 649 height 296
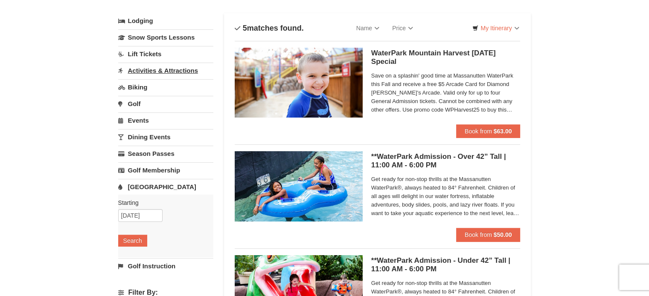
scroll to position [0, 0]
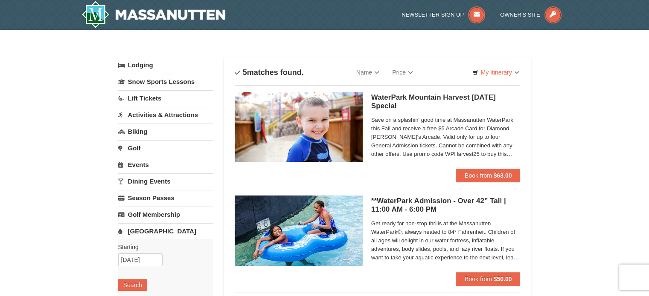
click at [139, 163] on link "Events" at bounding box center [165, 165] width 95 height 16
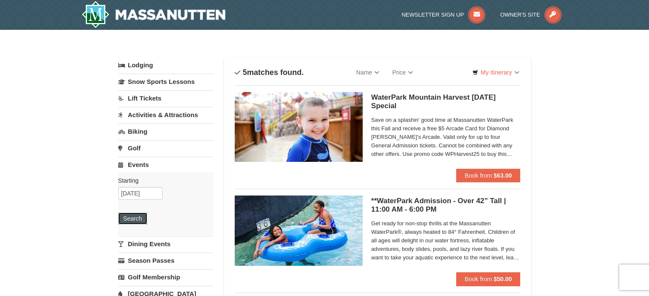
click at [130, 218] on button "Search" at bounding box center [132, 219] width 29 height 12
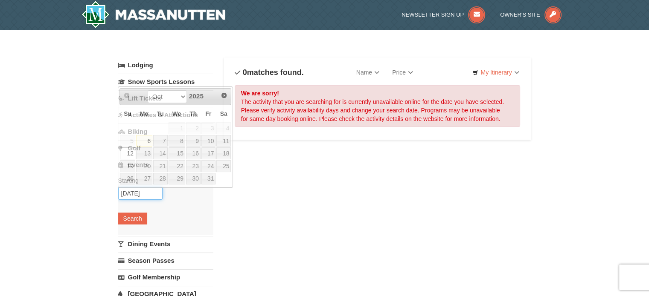
click at [143, 188] on input "10/12/2025" at bounding box center [140, 193] width 44 height 13
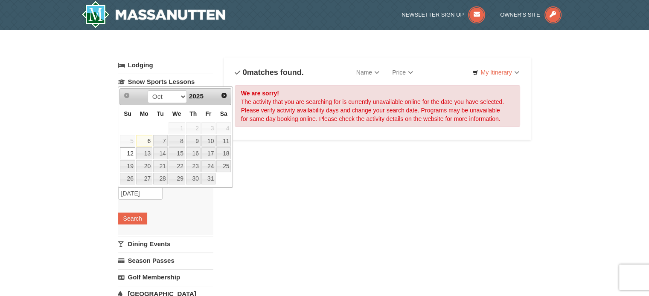
click at [224, 131] on span "4" at bounding box center [223, 128] width 15 height 12
click at [224, 140] on link "11" at bounding box center [223, 141] width 15 height 12
type input "[DATE]"
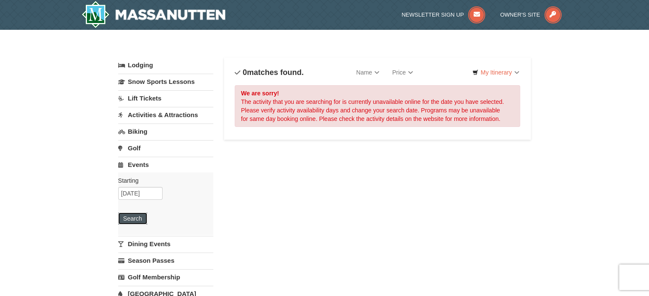
click at [140, 217] on button "Search" at bounding box center [132, 219] width 29 height 12
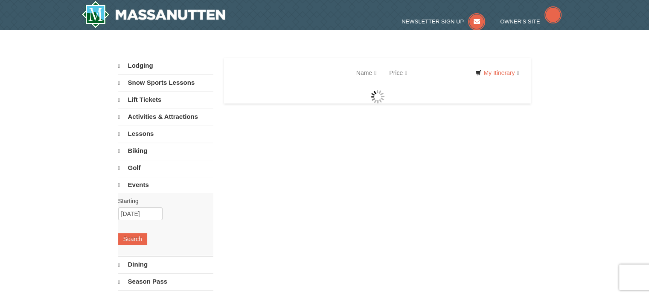
select select "10"
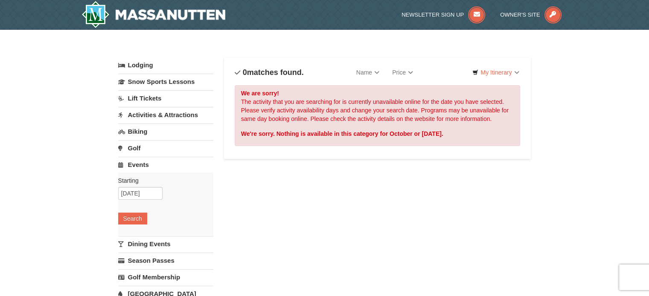
click at [135, 162] on link "Events" at bounding box center [165, 165] width 95 height 16
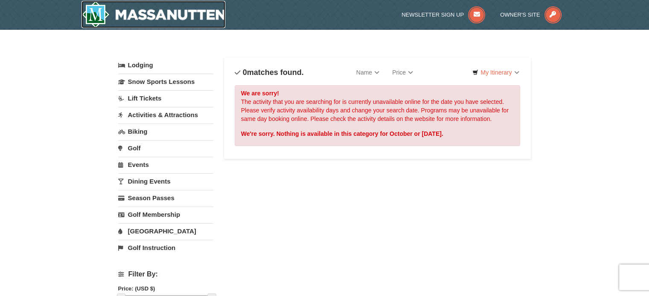
click at [130, 9] on img at bounding box center [153, 14] width 144 height 27
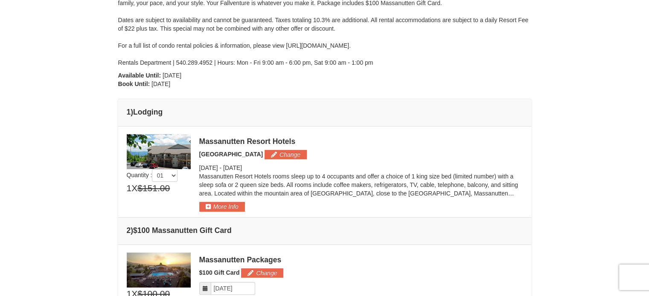
scroll to position [133, 0]
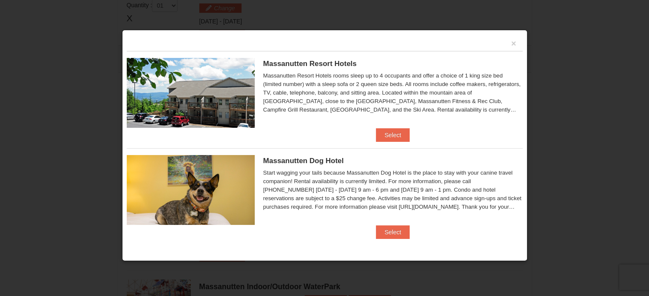
scroll to position [367, 0]
click at [395, 134] on button "Select" at bounding box center [393, 135] width 34 height 14
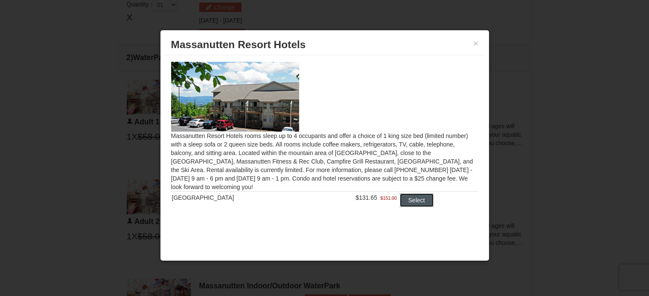
click at [404, 200] on button "Select" at bounding box center [417, 201] width 34 height 14
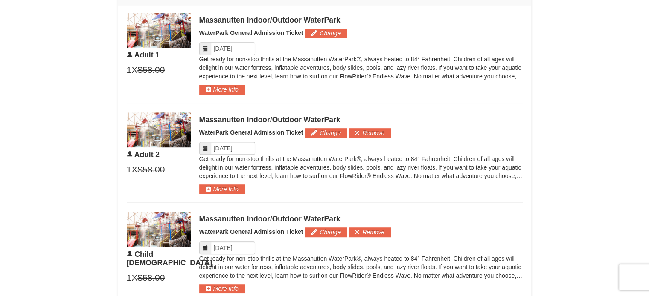
scroll to position [475, 0]
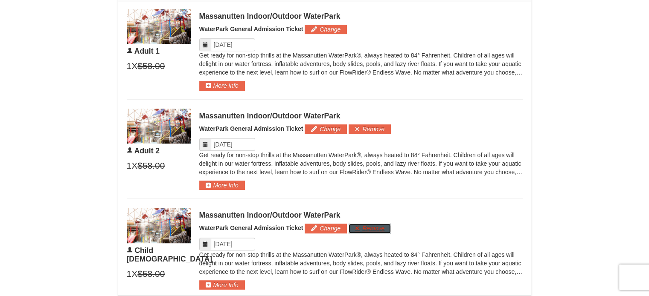
click at [380, 228] on button "Remove" at bounding box center [370, 228] width 42 height 9
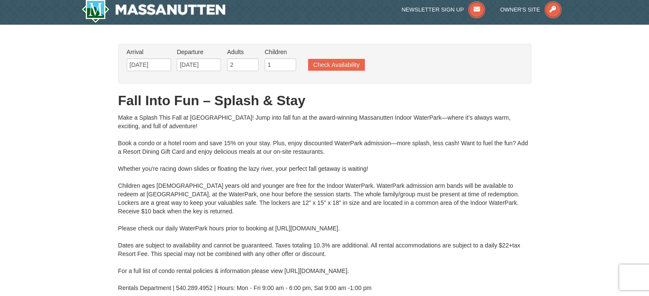
scroll to position [4, 0]
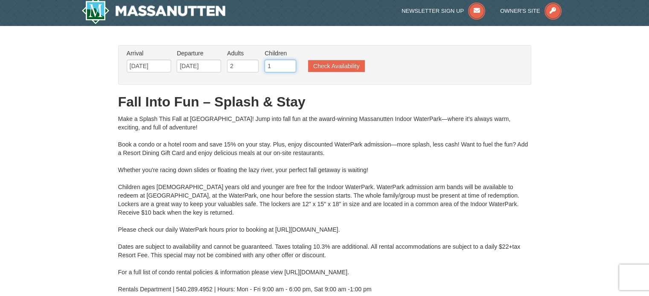
click at [271, 61] on input "1" at bounding box center [280, 66] width 32 height 13
type input "0"
click at [290, 69] on input "0" at bounding box center [280, 66] width 32 height 13
click at [314, 61] on button "Check Availability" at bounding box center [336, 66] width 57 height 12
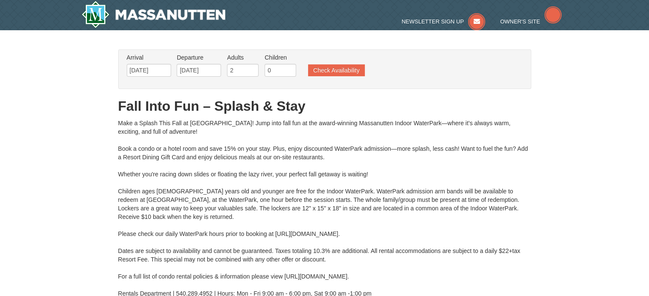
type input "[DATE]"
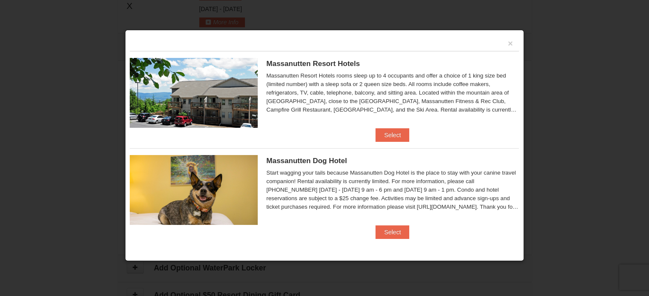
scroll to position [380, 0]
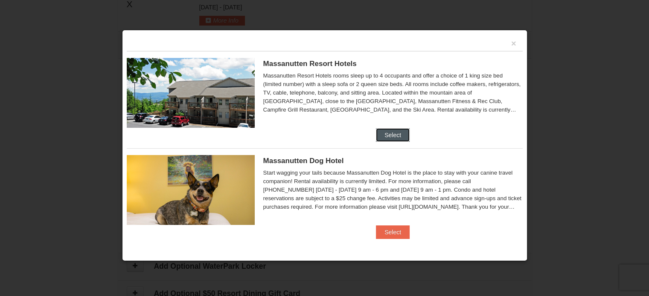
click at [395, 137] on button "Select" at bounding box center [393, 135] width 34 height 14
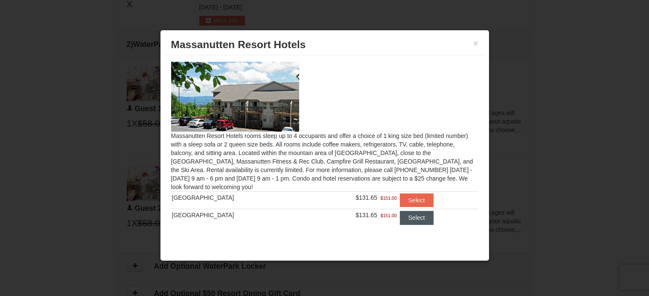
scroll to position [6, 0]
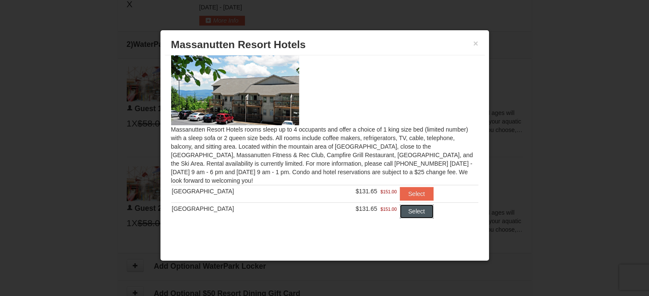
click at [407, 216] on button "Select" at bounding box center [417, 212] width 34 height 14
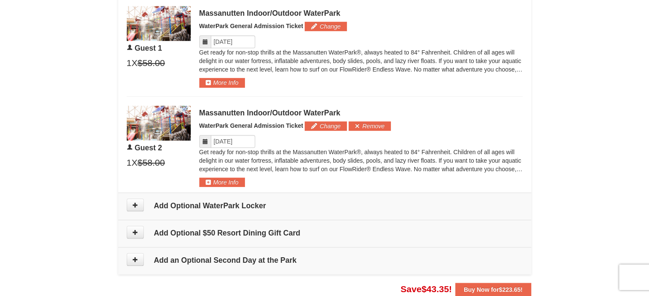
scroll to position [489, 0]
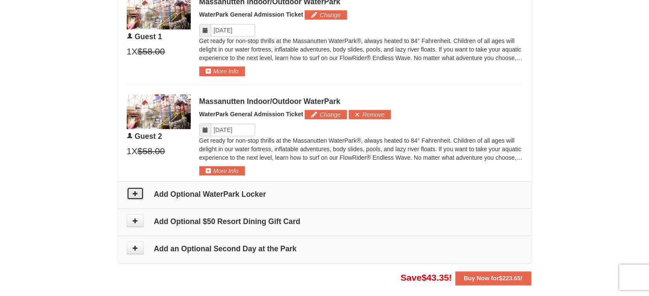
click at [134, 197] on button at bounding box center [135, 193] width 17 height 13
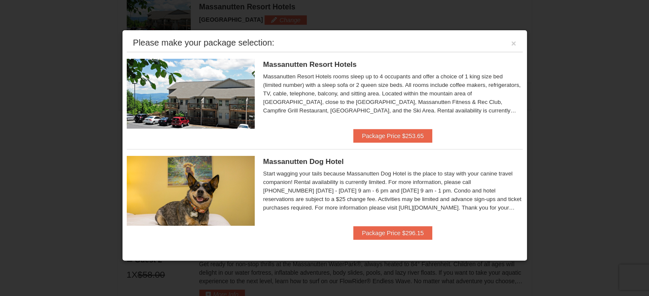
scroll to position [364, 0]
click at [517, 47] on div "Please make your package selection: ×" at bounding box center [325, 43] width 396 height 17
click at [510, 41] on div "Please make your package selection: ×" at bounding box center [325, 43] width 396 height 17
click at [512, 41] on button "×" at bounding box center [513, 43] width 5 height 9
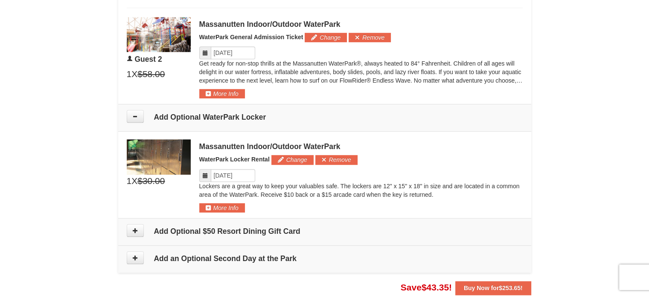
scroll to position [567, 0]
click at [349, 158] on button "Remove" at bounding box center [336, 159] width 42 height 9
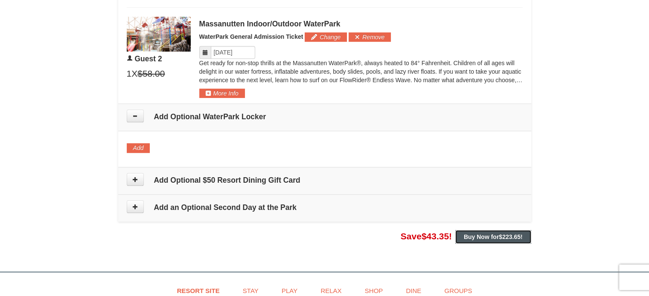
click at [471, 232] on button "Buy Now for $223.65 !" at bounding box center [493, 237] width 76 height 14
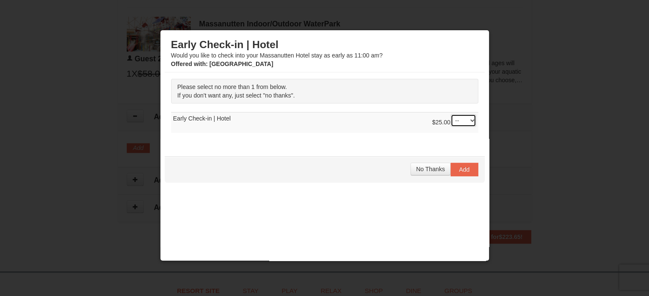
click at [462, 123] on select "-- 01" at bounding box center [463, 120] width 26 height 13
drag, startPoint x: 433, startPoint y: 170, endPoint x: 420, endPoint y: 197, distance: 29.4
click at [420, 197] on div "Early Check-in | Hotel Would you like to check into your Massanutten Hotel stay…" at bounding box center [325, 153] width 320 height 237
drag, startPoint x: 459, startPoint y: 170, endPoint x: 409, endPoint y: 196, distance: 57.2
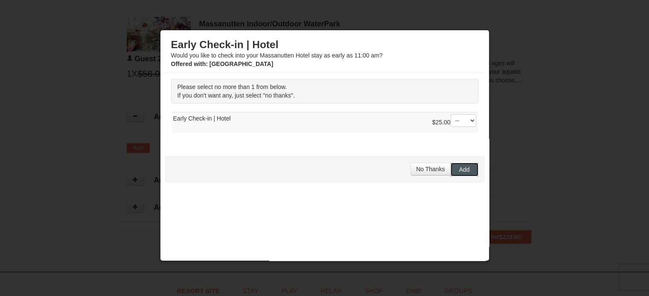
click at [409, 196] on div "Early Check-in | Hotel Would you like to check into your Massanutten Hotel stay…" at bounding box center [325, 153] width 320 height 237
click at [454, 121] on select "-- 01" at bounding box center [463, 120] width 26 height 13
click at [421, 173] on button "No Thanks" at bounding box center [430, 169] width 40 height 13
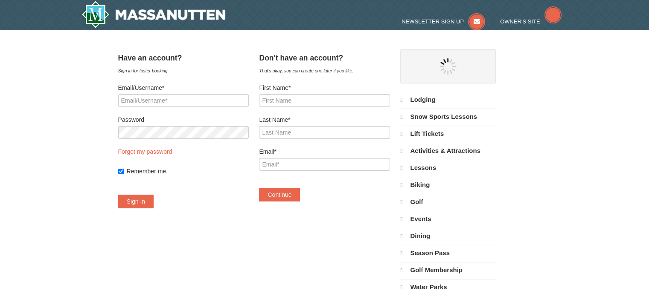
select select "10"
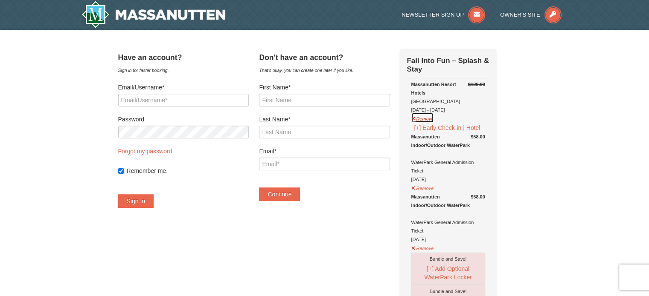
drag, startPoint x: 430, startPoint y: 119, endPoint x: 432, endPoint y: 164, distance: 45.3
click at [432, 164] on td "$129.00 [GEOGRAPHIC_DATA] [GEOGRAPHIC_DATA] [DATE] - [DATE] Remove [+] Early Ch…" at bounding box center [448, 235] width 82 height 315
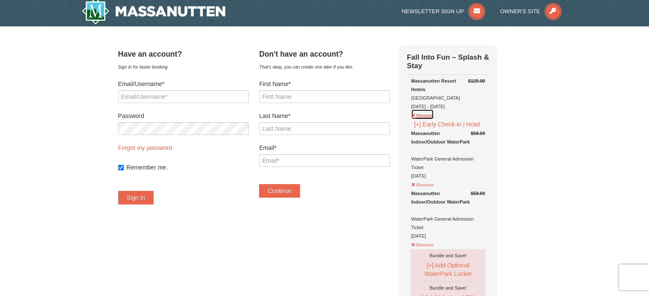
scroll to position [3, 0]
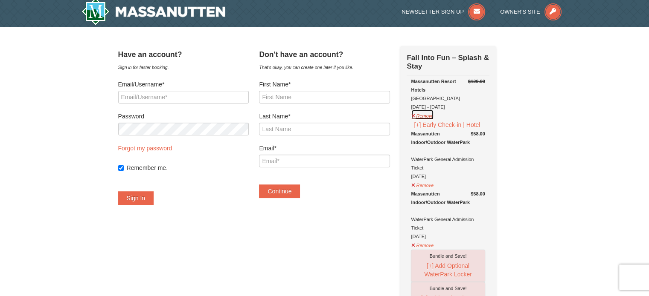
click at [434, 118] on button "Remove" at bounding box center [422, 115] width 23 height 11
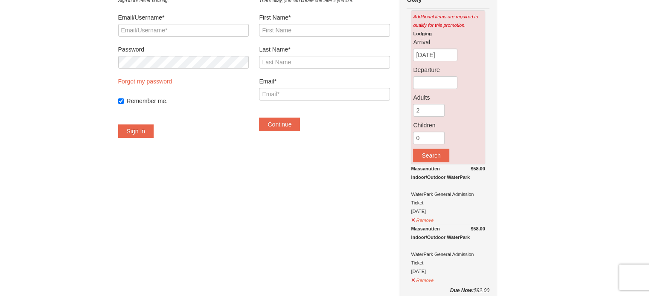
scroll to position [67, 0]
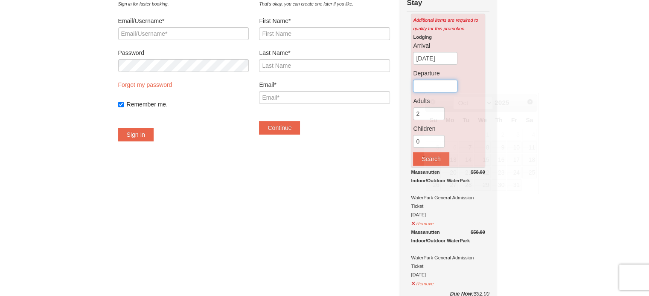
click at [441, 81] on input "text" at bounding box center [435, 86] width 44 height 13
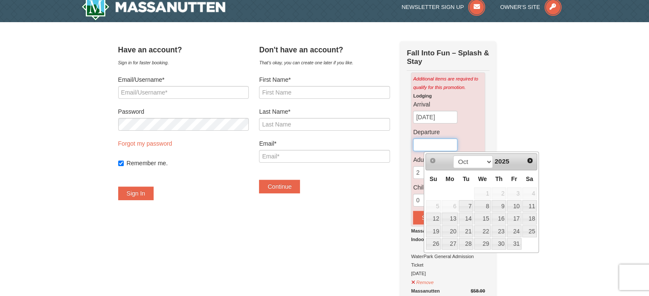
scroll to position [3, 0]
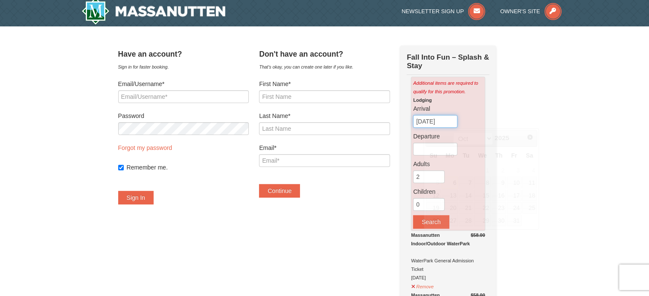
click at [444, 122] on input "[DATE]" at bounding box center [435, 121] width 44 height 13
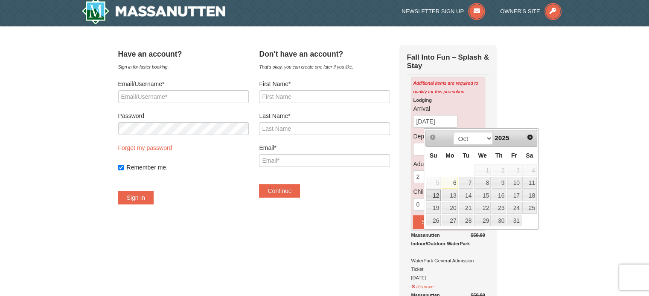
click at [436, 200] on link "12" at bounding box center [433, 196] width 15 height 12
type input "[DATE]"
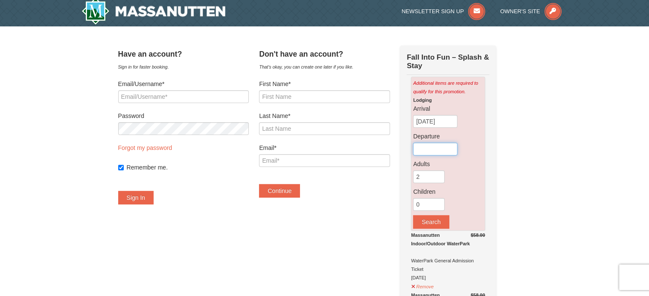
click at [433, 149] on input "text" at bounding box center [435, 149] width 44 height 13
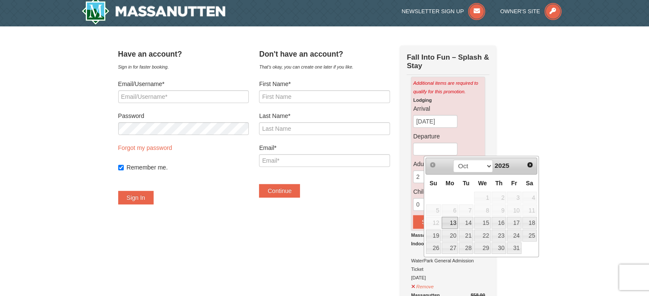
click at [448, 226] on link "13" at bounding box center [450, 223] width 16 height 12
type input "[DATE]"
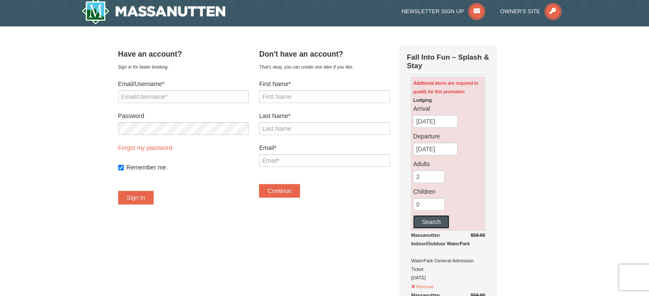
click at [449, 219] on button "Search" at bounding box center [431, 222] width 36 height 14
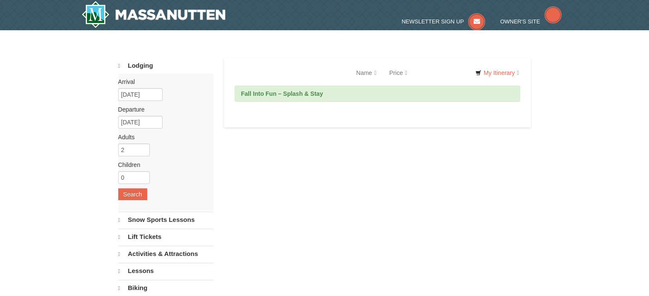
select select "10"
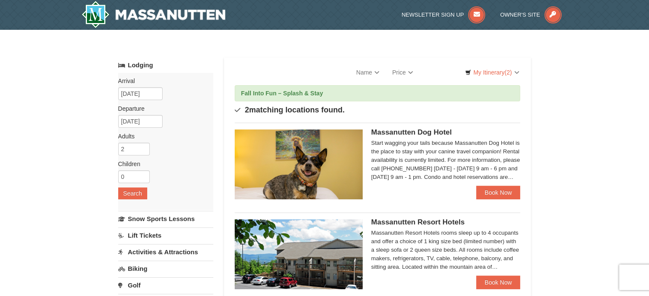
scroll to position [38, 0]
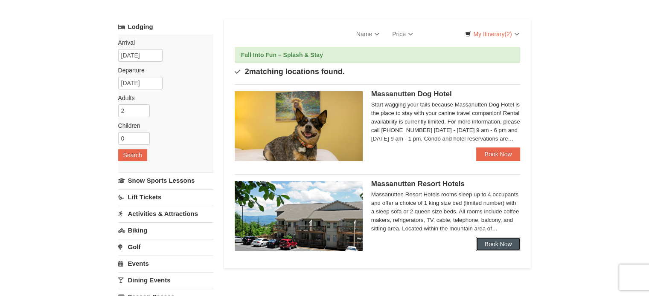
click at [481, 249] on link "Book Now" at bounding box center [498, 245] width 44 height 14
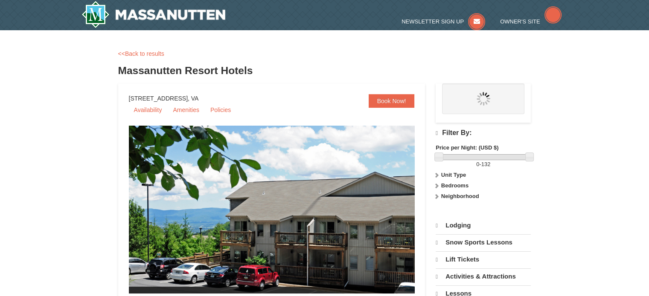
select select "10"
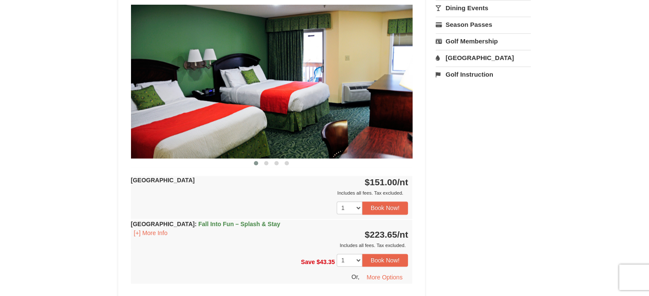
scroll to position [703, 0]
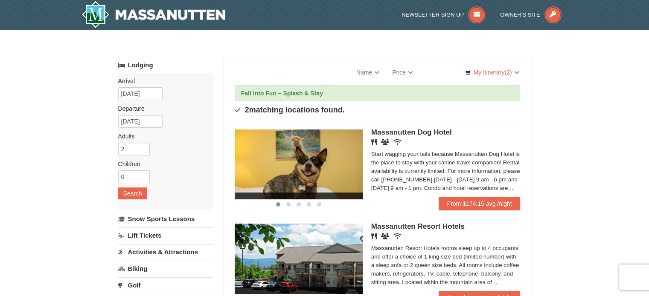
drag, startPoint x: 0, startPoint y: 0, endPoint x: 288, endPoint y: 59, distance: 293.6
click at [288, 59] on div "Sort By Name Name (A to Z) Name (Z to A) Price Price (Low to High) Price (High …" at bounding box center [377, 187] width 307 height 259
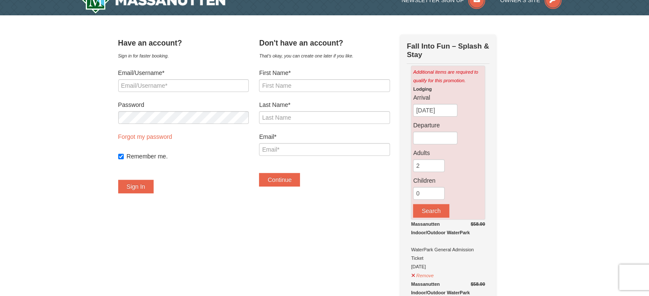
scroll to position [3, 0]
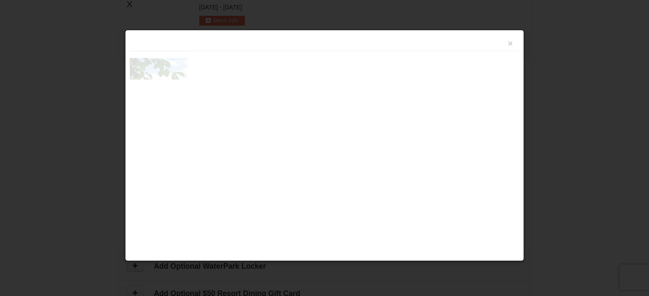
scroll to position [363, 0]
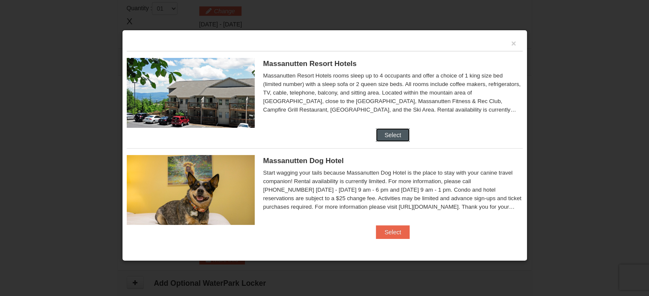
click at [398, 139] on button "Select" at bounding box center [393, 135] width 34 height 14
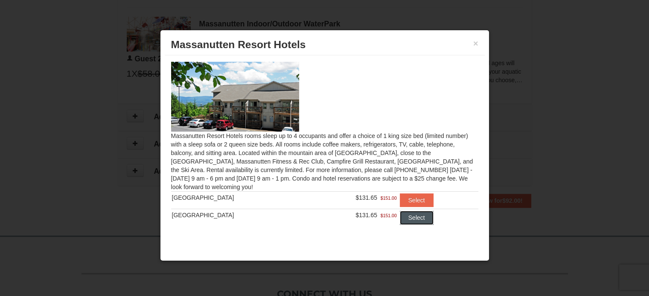
click at [400, 219] on button "Select" at bounding box center [417, 218] width 34 height 14
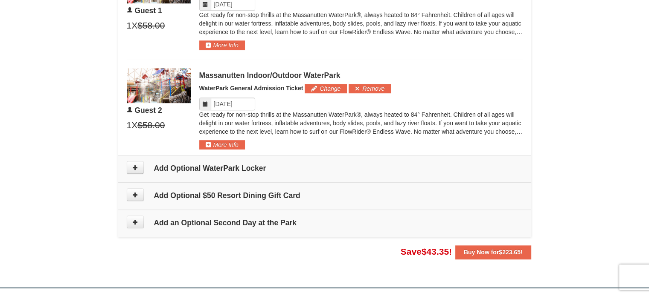
scroll to position [517, 0]
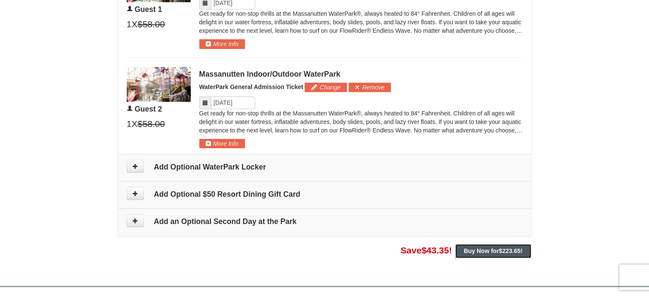
click at [507, 253] on span "$223.65" at bounding box center [510, 251] width 22 height 7
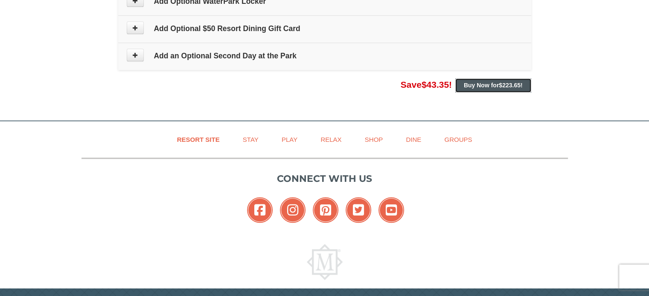
scroll to position [704, 0]
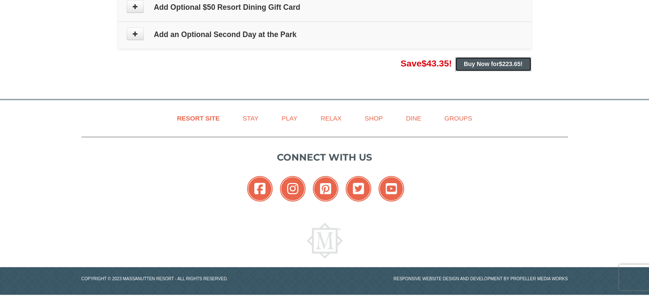
click at [474, 63] on strong "Buy Now for $223.65 !" at bounding box center [493, 64] width 59 height 7
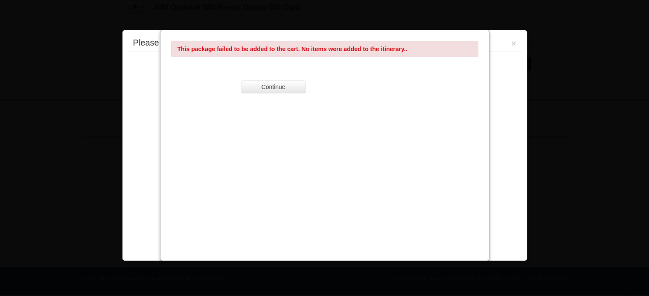
scroll to position [365, 0]
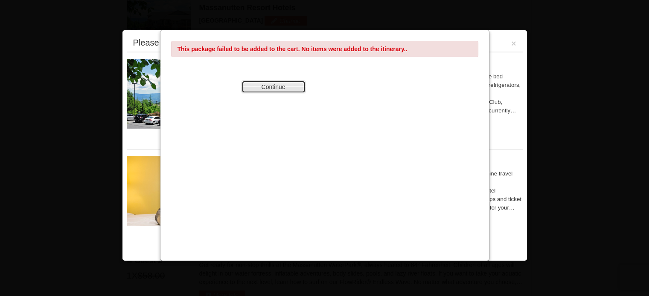
click at [289, 87] on button "Continue" at bounding box center [273, 87] width 64 height 13
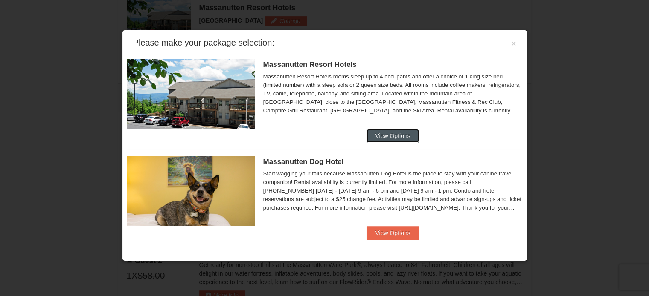
click at [392, 138] on button "View Options" at bounding box center [392, 136] width 52 height 14
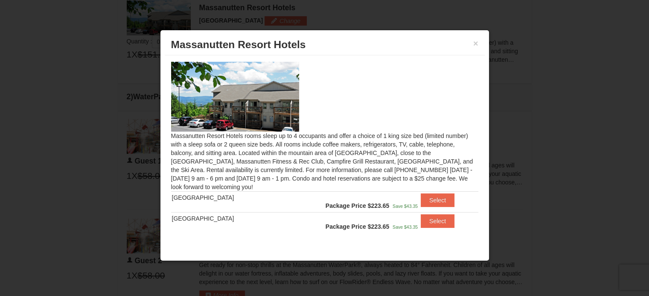
click at [392, 138] on div "Massanutten Resort Hotels rooms sleep up to 4 occupants and offer a choice of 1…" at bounding box center [325, 145] width 320 height 180
click at [422, 223] on button "Select" at bounding box center [438, 222] width 34 height 14
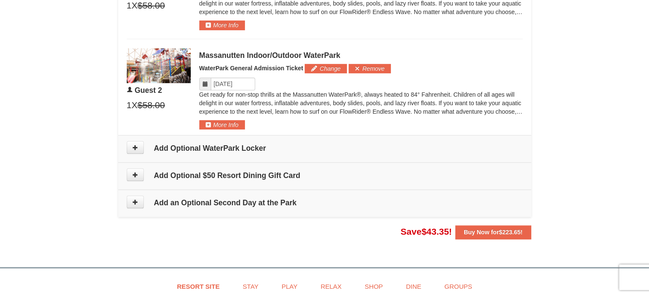
scroll to position [536, 0]
click at [475, 233] on strong "Buy Now for $223.65 !" at bounding box center [493, 232] width 59 height 7
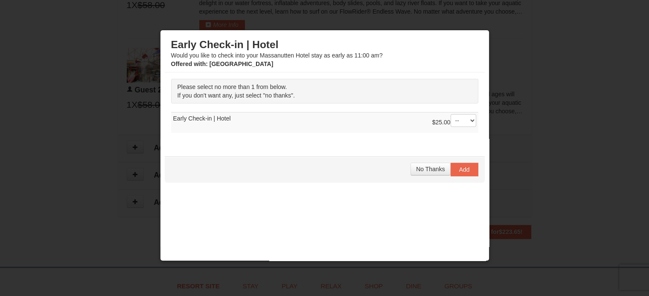
click at [453, 131] on td "$25.00 -- 01 Early Check-in | Hotel" at bounding box center [324, 122] width 307 height 21
click at [459, 122] on select "-- 01" at bounding box center [463, 120] width 26 height 13
click at [450, 114] on select "-- 01" at bounding box center [463, 120] width 26 height 13
click at [430, 168] on span "No Thanks" at bounding box center [430, 169] width 29 height 7
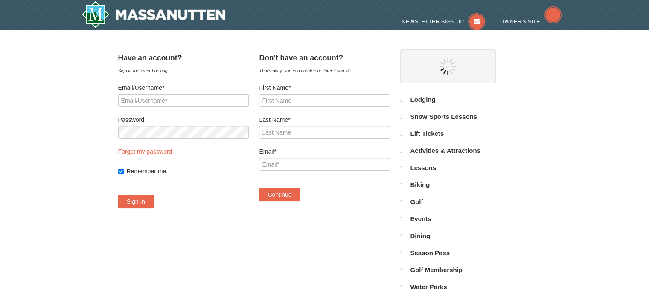
select select "10"
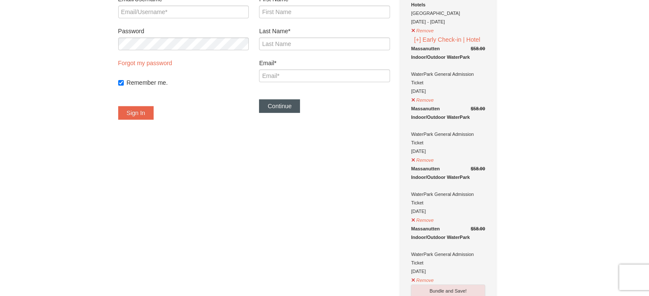
scroll to position [90, 0]
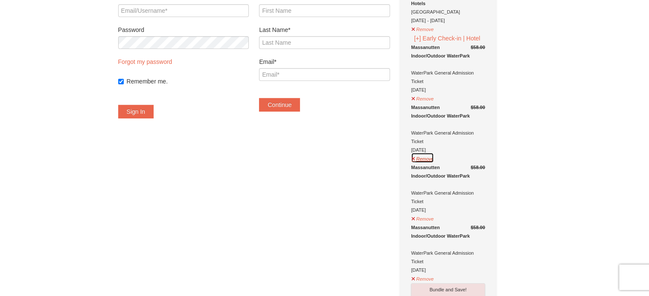
click at [430, 159] on button "Remove" at bounding box center [422, 158] width 23 height 11
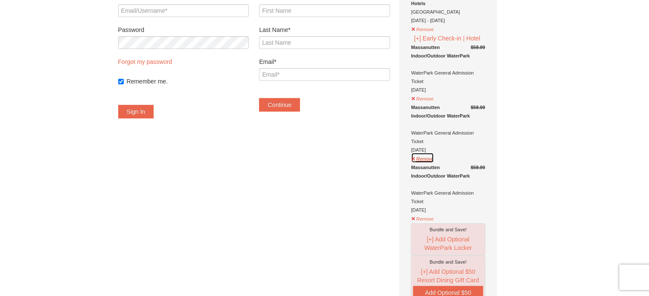
click at [430, 159] on button "Remove" at bounding box center [422, 158] width 23 height 11
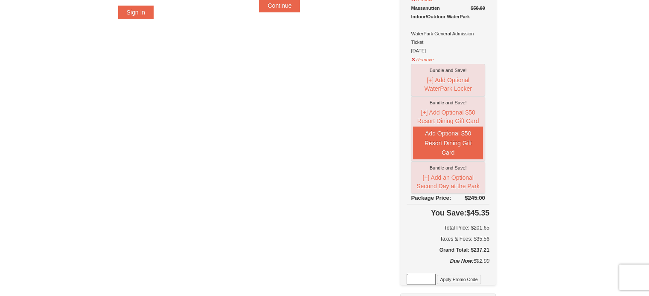
scroll to position [189, 0]
click at [430, 278] on input at bounding box center [421, 279] width 29 height 11
paste input "PBSTAYANDPLAY"
type input "PBSTAYANDPLAY"
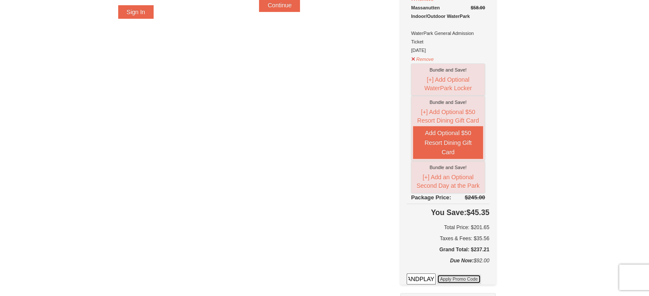
scroll to position [0, 0]
click at [476, 277] on button "Apply Promo Code" at bounding box center [459, 279] width 44 height 9
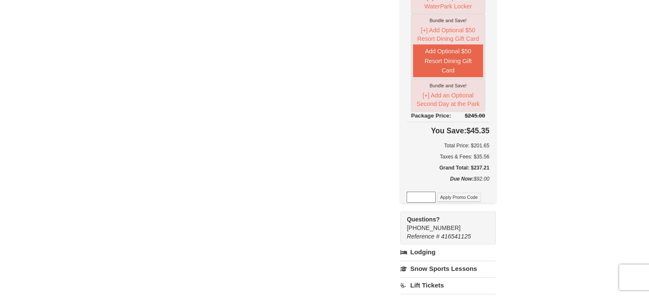
scroll to position [271, 0]
click at [432, 193] on input at bounding box center [421, 197] width 29 height 11
paste input "PERFECTBREAKFB24"
type input "PERFECTBREAKFB24"
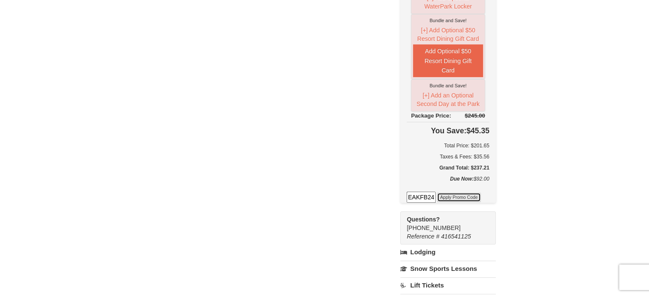
scroll to position [0, 0]
click at [466, 195] on button "Apply Promo Code" at bounding box center [459, 197] width 44 height 9
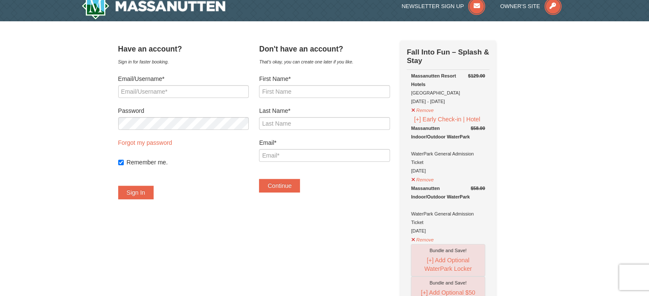
scroll to position [8, 0]
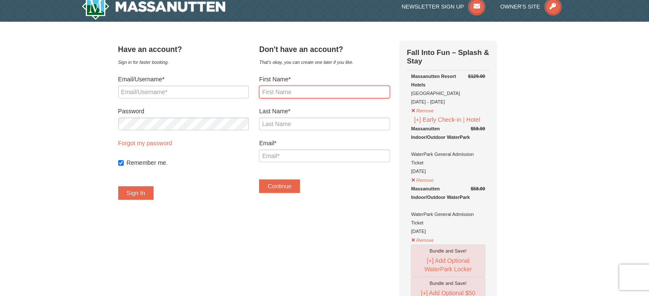
click at [317, 94] on input "First Name*" at bounding box center [324, 92] width 131 height 13
type input "Stanley"
type input "Greidinger"
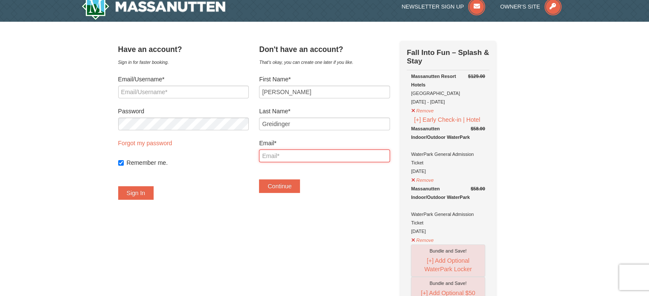
click at [305, 155] on input "Email*" at bounding box center [324, 156] width 131 height 13
type input "stanley.greidinger@gmail.com"
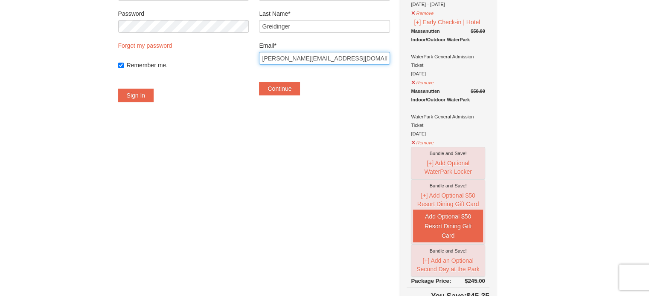
scroll to position [105, 0]
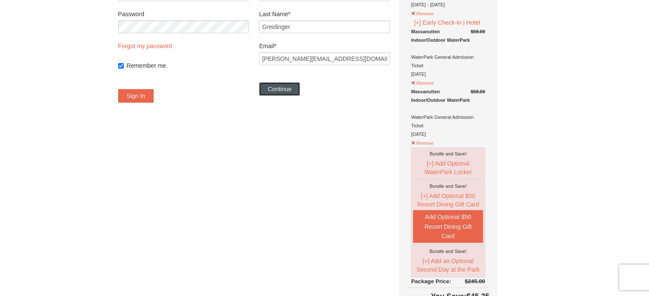
click at [292, 92] on button "Continue" at bounding box center [279, 89] width 41 height 14
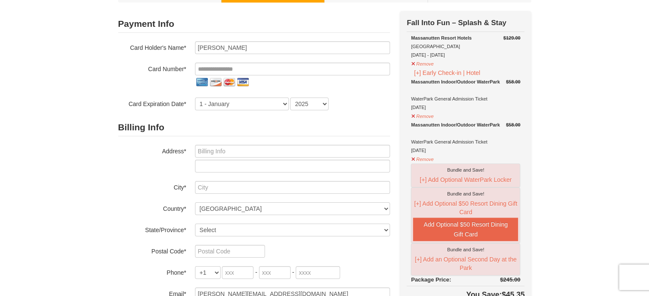
scroll to position [61, 0]
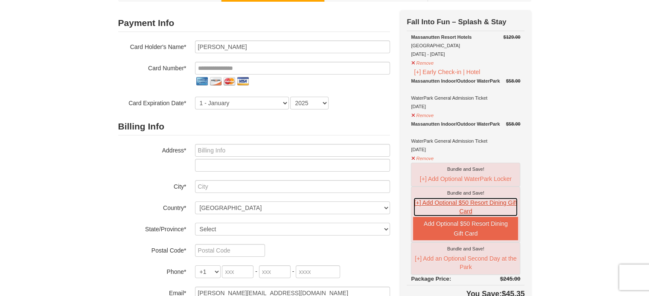
click at [417, 206] on button "[+] Add Optional $50 Resort Dining Gift Card" at bounding box center [465, 208] width 105 height 20
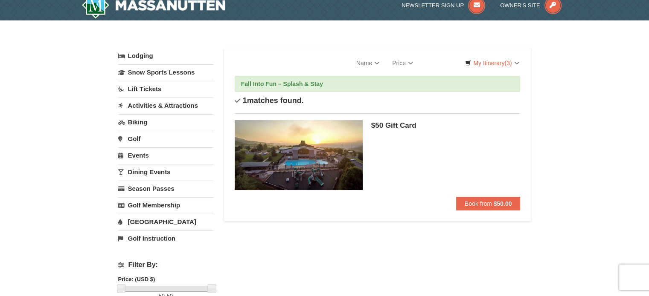
scroll to position [8, 0]
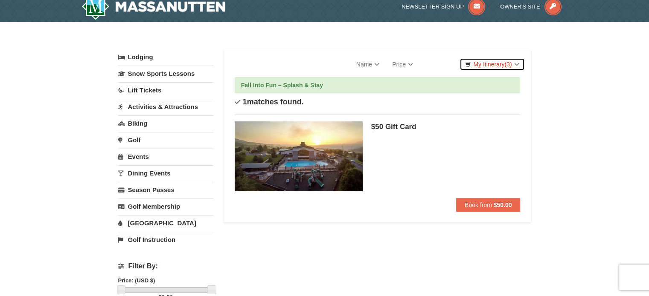
click at [500, 65] on link "My Itinerary (3)" at bounding box center [491, 64] width 65 height 13
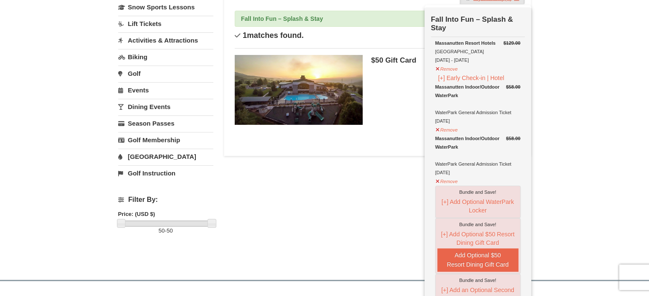
scroll to position [75, 0]
click at [358, 191] on div "Lodging Arrival Please format dates MM/DD/YYYY Please format dates MM/DD/YYYY […" at bounding box center [324, 118] width 413 height 270
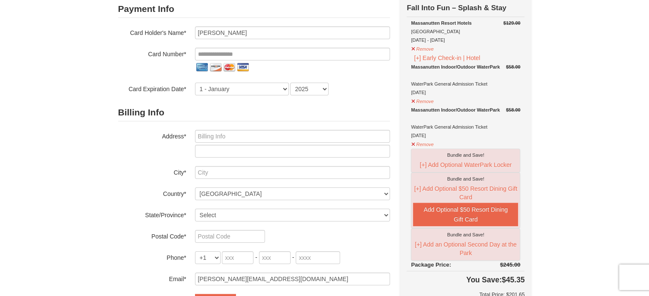
scroll to position [67, 0]
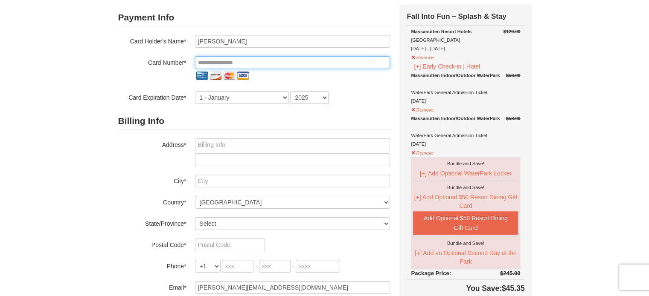
click at [255, 60] on input "tel" at bounding box center [292, 62] width 195 height 13
type input "**********"
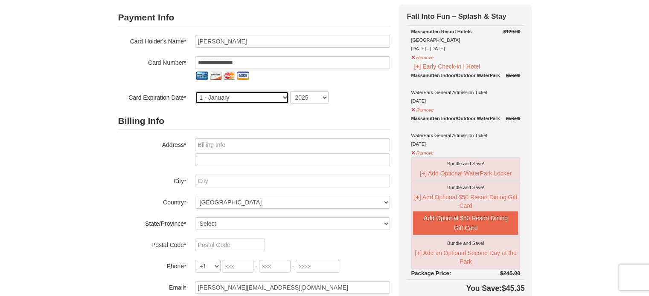
select select "4"
select select "2029"
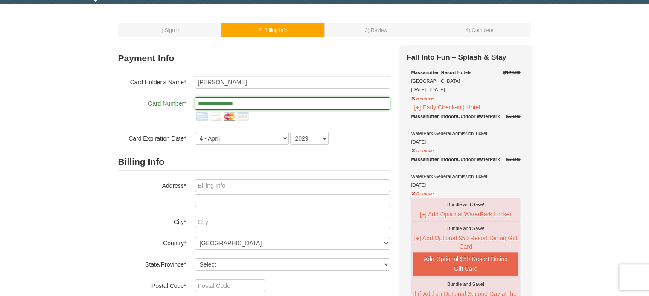
scroll to position [22, 0]
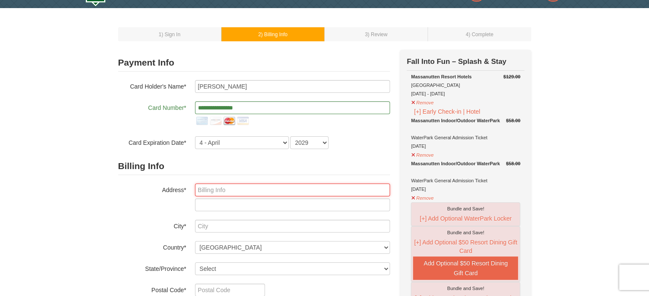
click at [276, 194] on input "text" at bounding box center [292, 190] width 195 height 13
type input "6210 Hanover Avenue"
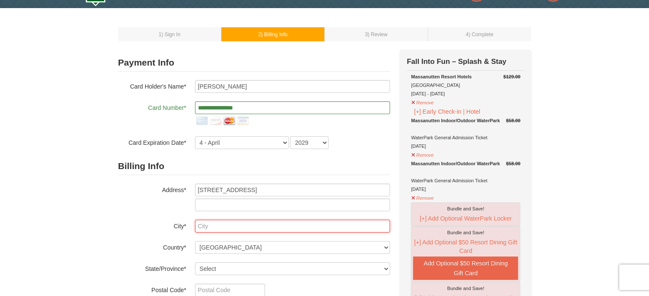
type input "Springfield"
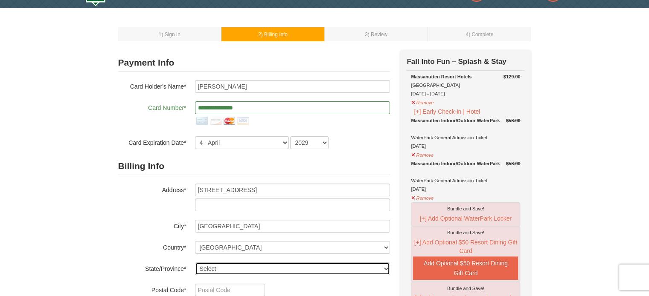
select select "VA"
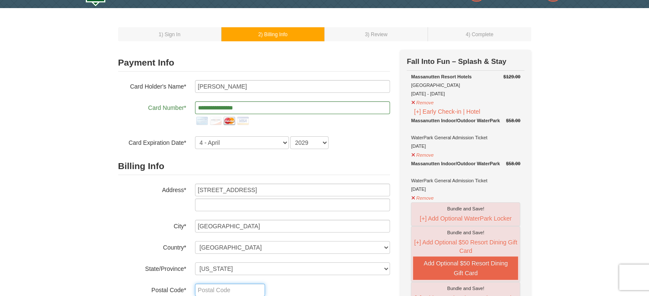
type input "22150"
type input "703"
type input "623"
type input "8098"
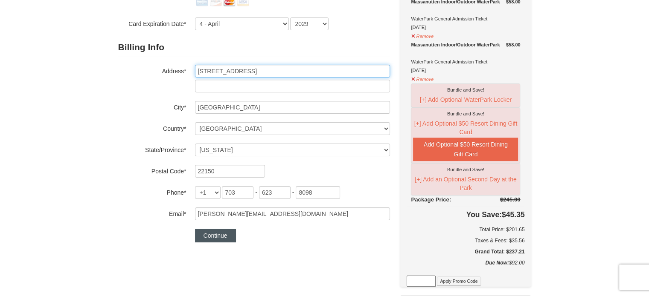
scroll to position [141, 0]
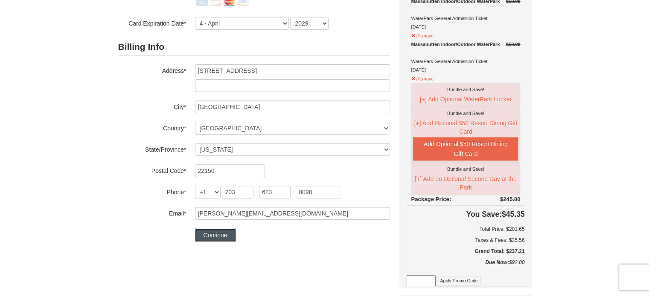
click at [229, 237] on button "Continue" at bounding box center [215, 236] width 41 height 14
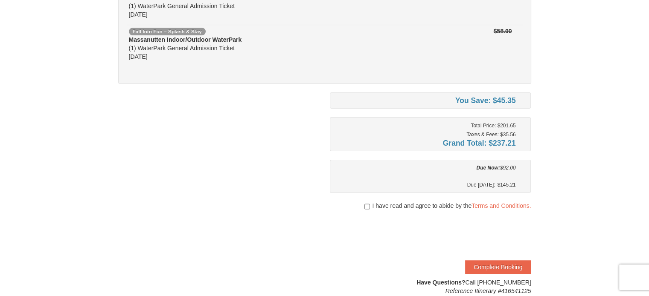
scroll to position [159, 0]
click at [365, 205] on input "checkbox" at bounding box center [367, 206] width 6 height 7
checkbox input "true"
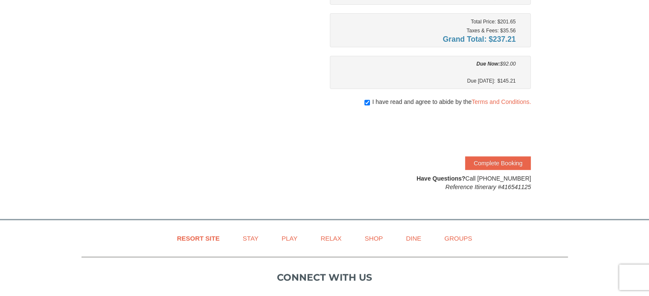
scroll to position [263, 0]
click at [475, 162] on button "Complete Booking" at bounding box center [498, 163] width 66 height 14
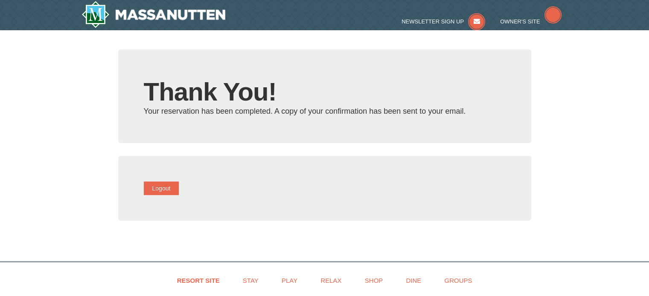
type input "[PERSON_NAME][EMAIL_ADDRESS][DOMAIN_NAME]"
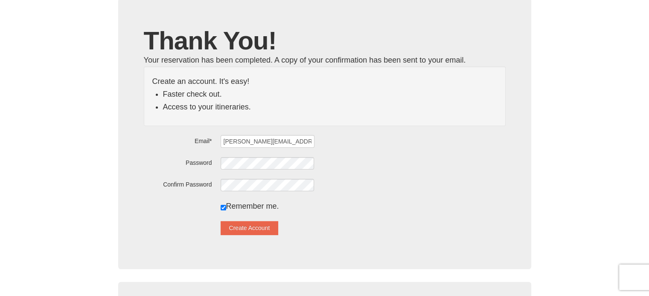
scroll to position [58, 0]
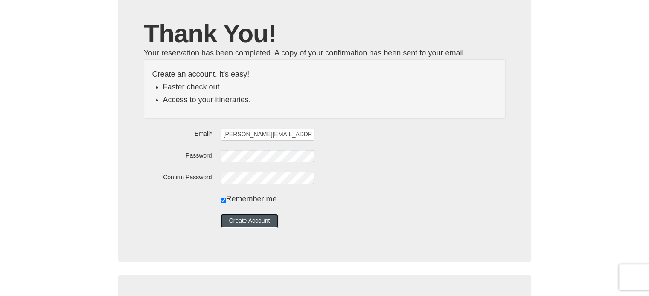
click at [279, 226] on button "Create Account" at bounding box center [250, 221] width 58 height 14
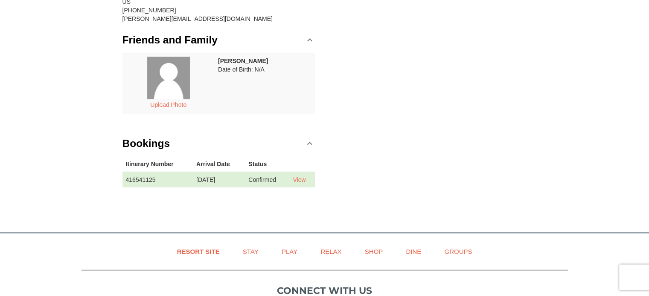
scroll to position [133, 0]
click at [305, 179] on link "View" at bounding box center [299, 180] width 13 height 7
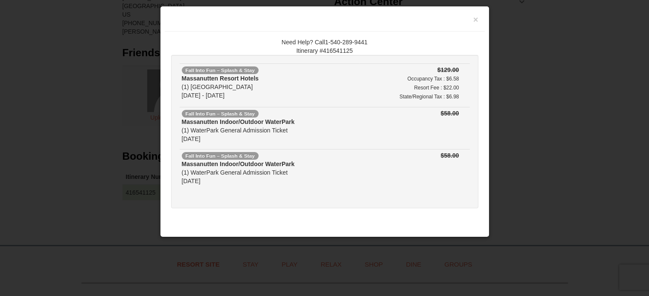
scroll to position [26, 0]
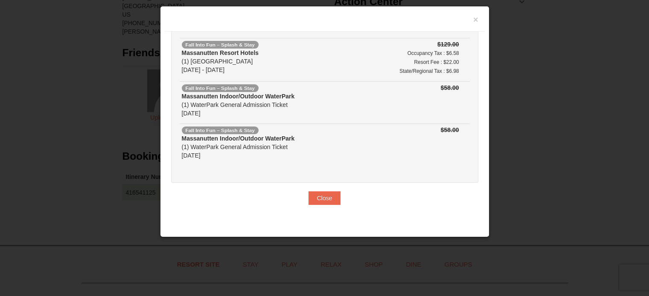
click at [315, 206] on div "Need Help? Call1-540-289-9441 Itinerary #416541125 Fall Into Fun – Splash & Sta…" at bounding box center [325, 122] width 320 height 180
click at [322, 194] on button "Close" at bounding box center [324, 199] width 32 height 14
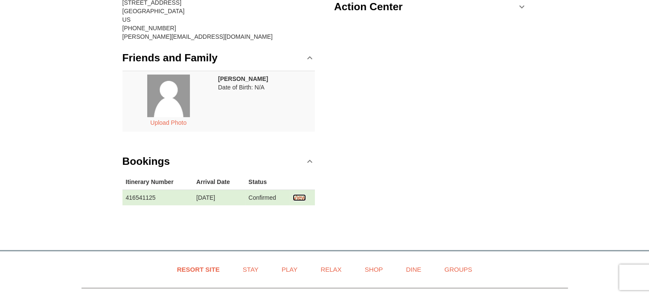
scroll to position [116, 0]
